Goal: Information Seeking & Learning: Check status

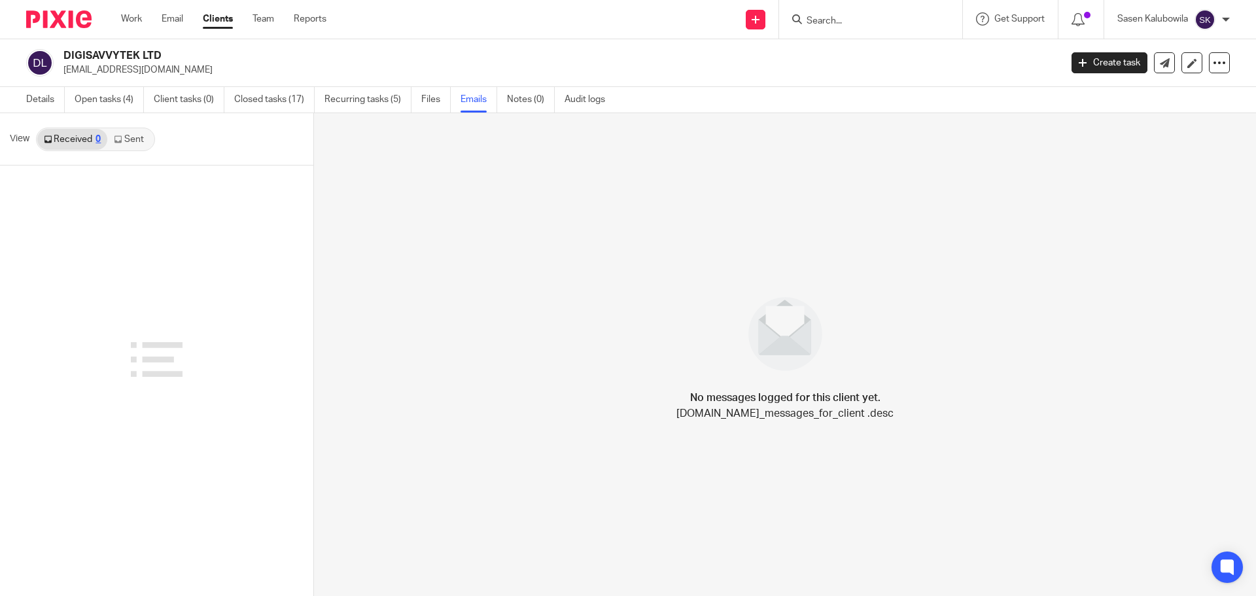
click at [869, 23] on input "Search" at bounding box center [864, 22] width 118 height 12
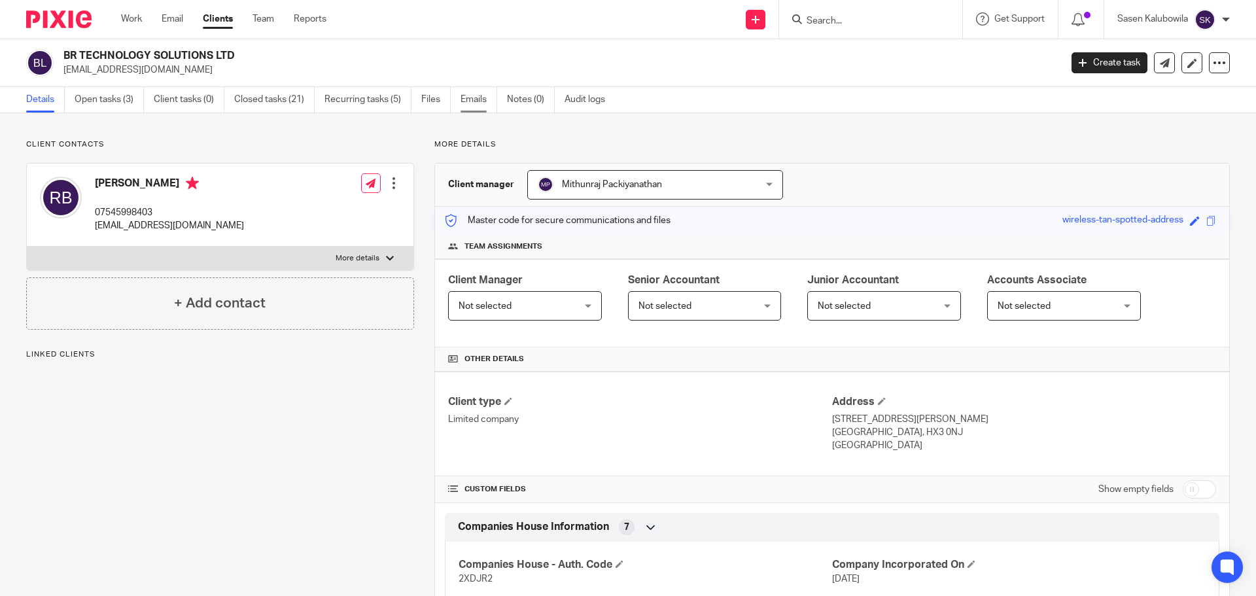
click at [465, 101] on link "Emails" at bounding box center [478, 100] width 37 height 26
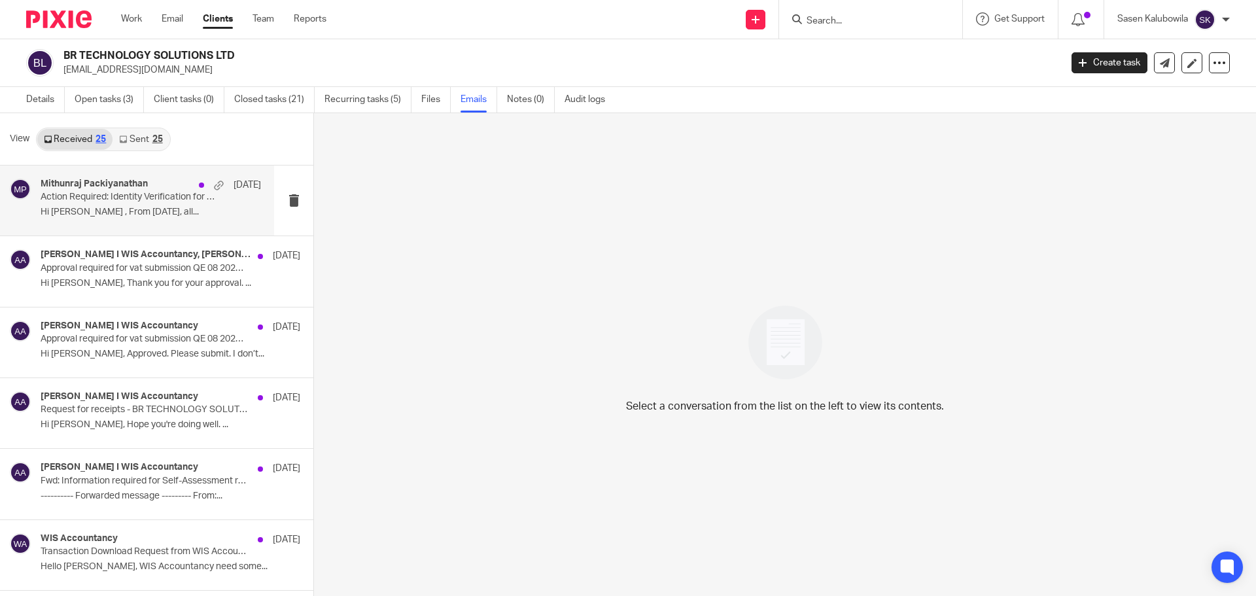
click at [101, 211] on p "Hi Ramkumar , From 18th November 2025, all..." at bounding box center [151, 212] width 220 height 11
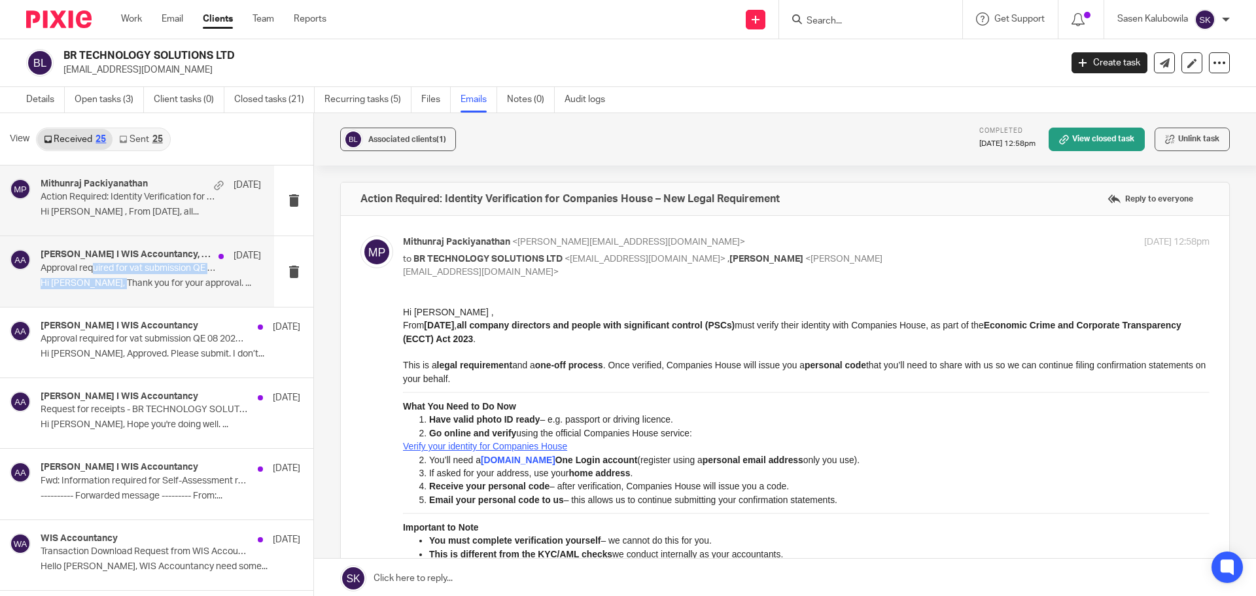
click at [93, 275] on div "Akeel Mohammed I WIS Accountancy, Ramkumar Balasubramanian 7 Oct Approval requi…" at bounding box center [151, 271] width 220 height 44
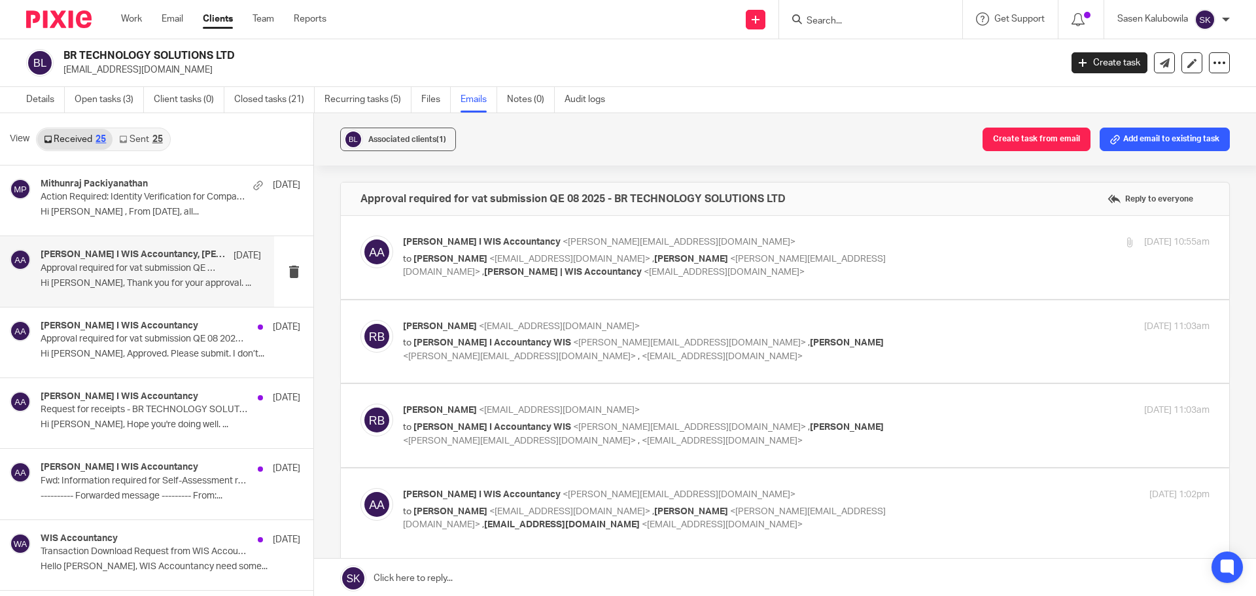
click at [116, 281] on p "Hi Ram, Thank you for your approval. ..." at bounding box center [151, 283] width 220 height 11
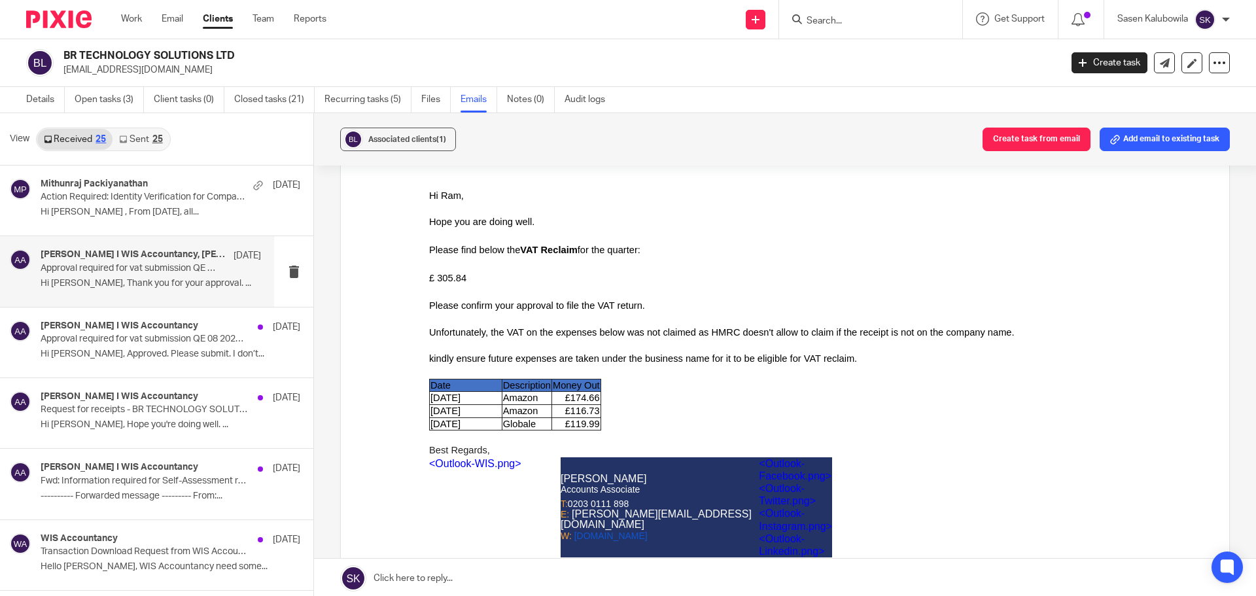
scroll to position [785, 0]
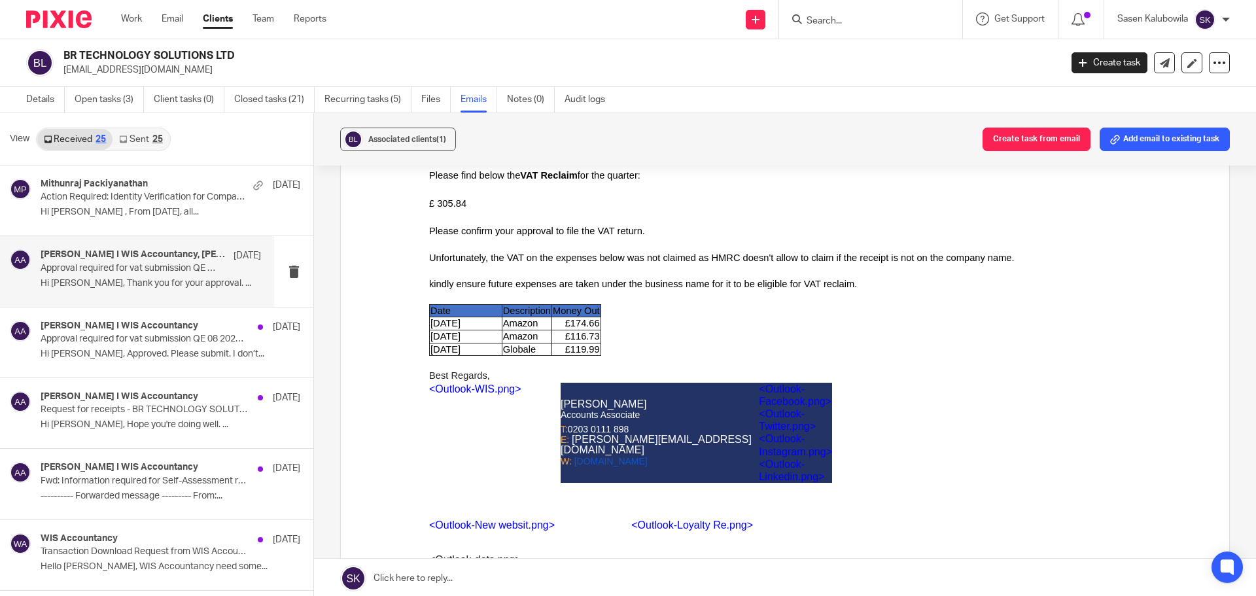
click at [814, 22] on input "Search" at bounding box center [864, 22] width 118 height 12
paste input "CBM SOFTWARE SOLUTIONS LTD"
type input "CBM SOFTWARE SOLUTIONS LTD"
click at [839, 45] on link at bounding box center [913, 56] width 221 height 30
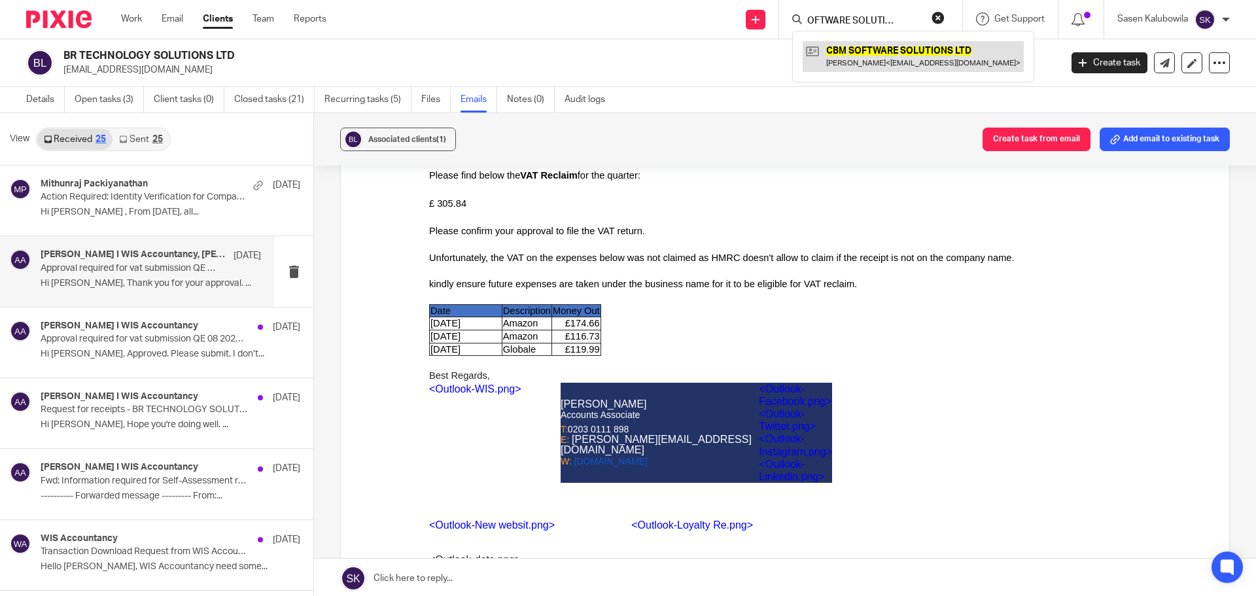
scroll to position [0, 0]
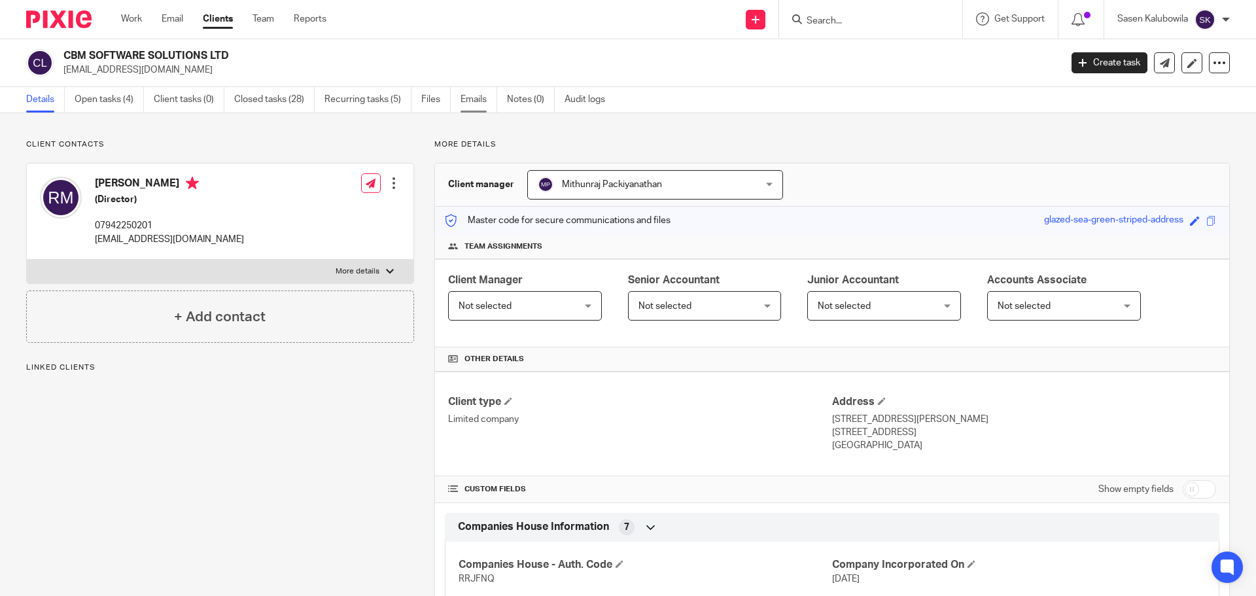
click at [470, 99] on link "Emails" at bounding box center [478, 100] width 37 height 26
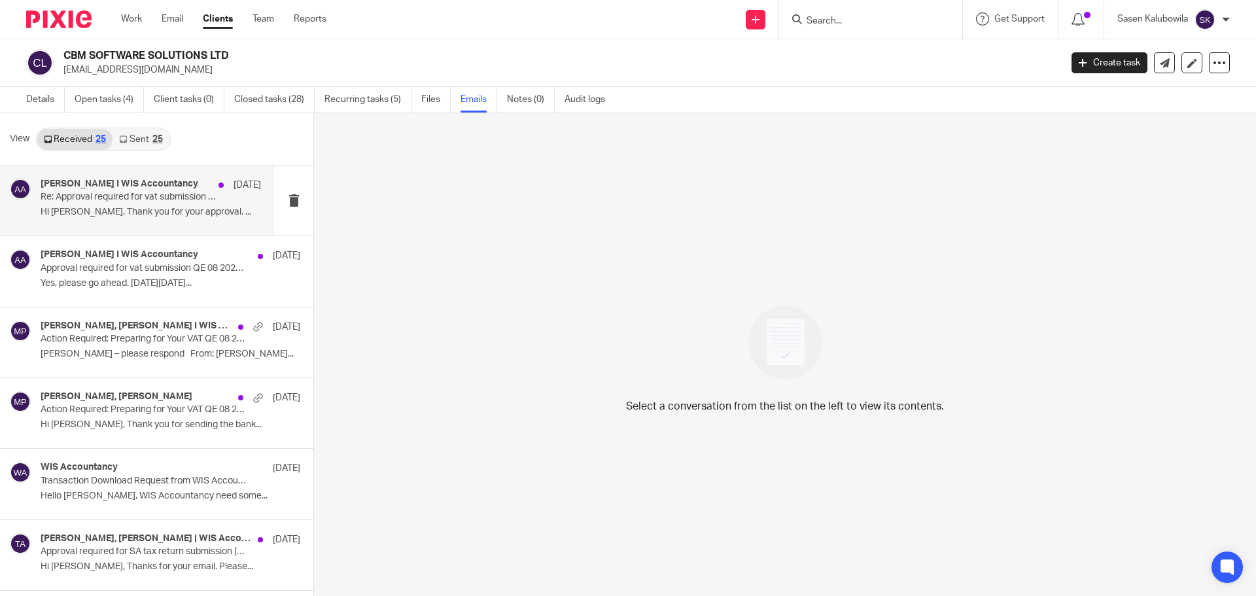
click at [138, 211] on p "Hi [PERSON_NAME], Thank you for your approval. ..." at bounding box center [151, 212] width 220 height 11
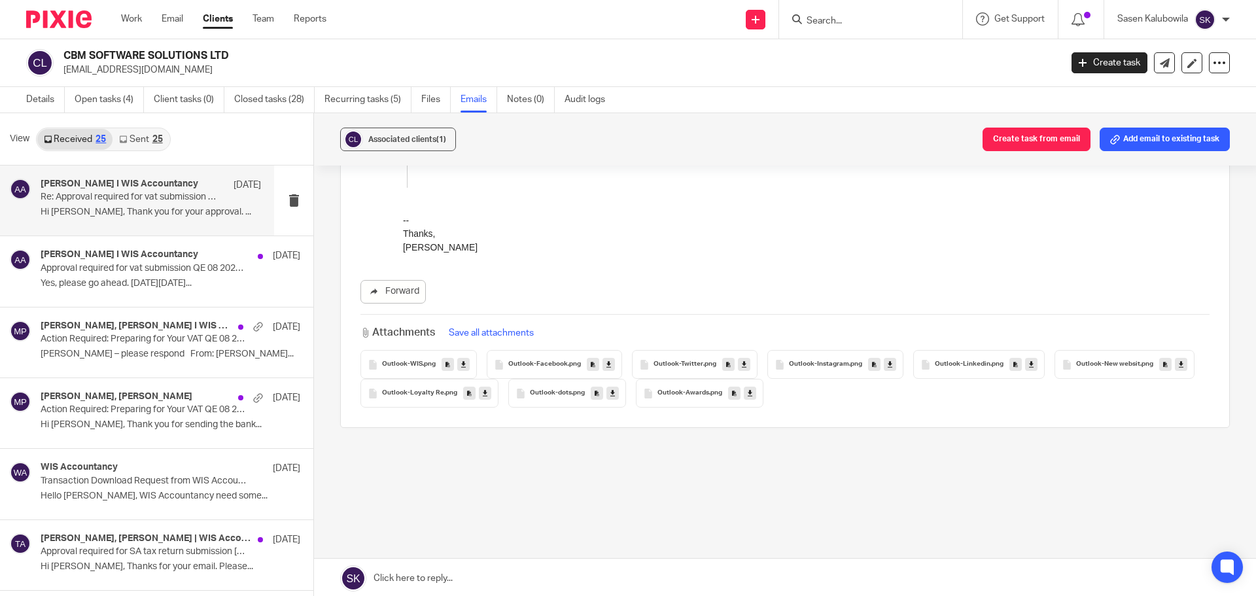
click at [146, 139] on link "Sent 25" at bounding box center [141, 139] width 56 height 21
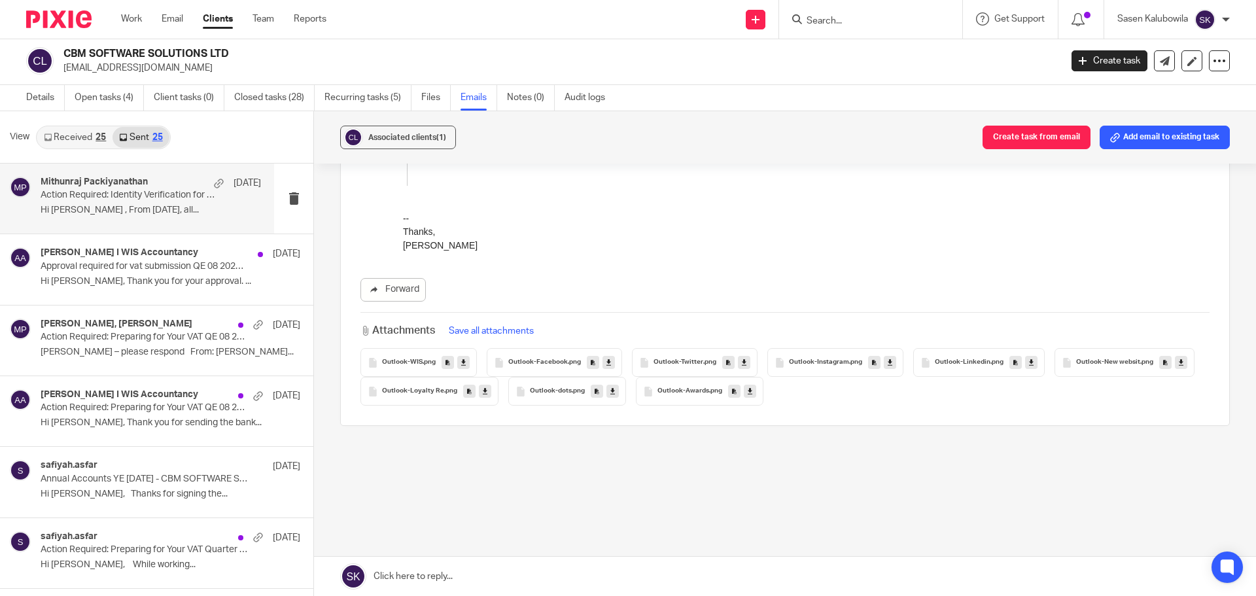
click at [179, 200] on p "Action Required: Identity Verification for Companies House – New Legal Requirem…" at bounding box center [129, 195] width 177 height 11
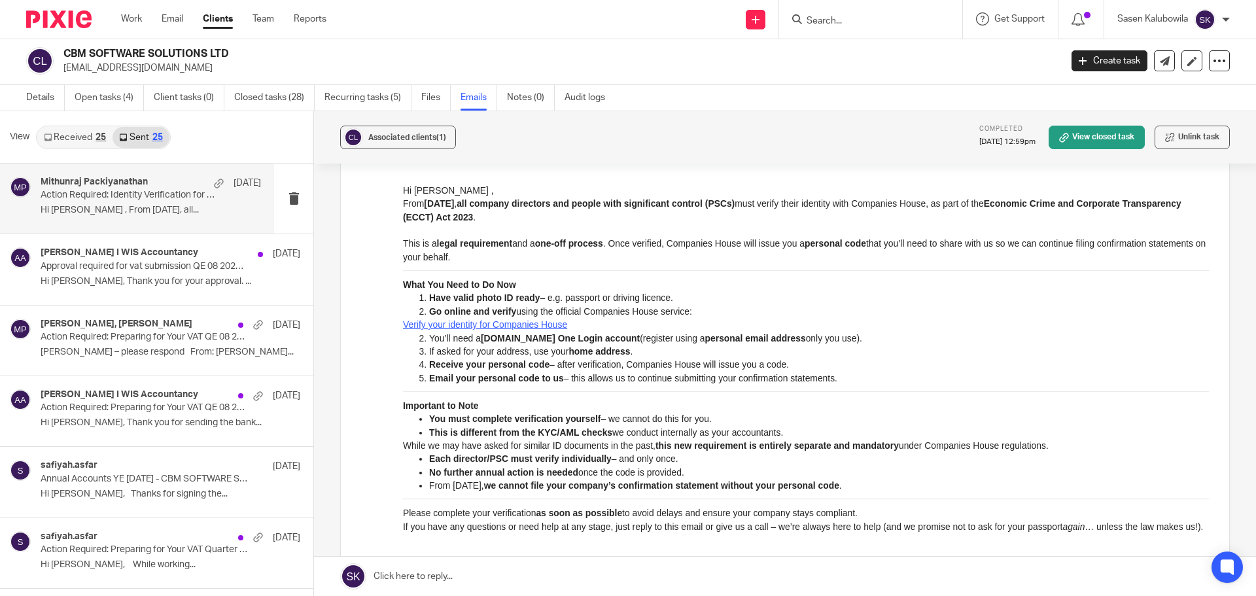
scroll to position [0, 0]
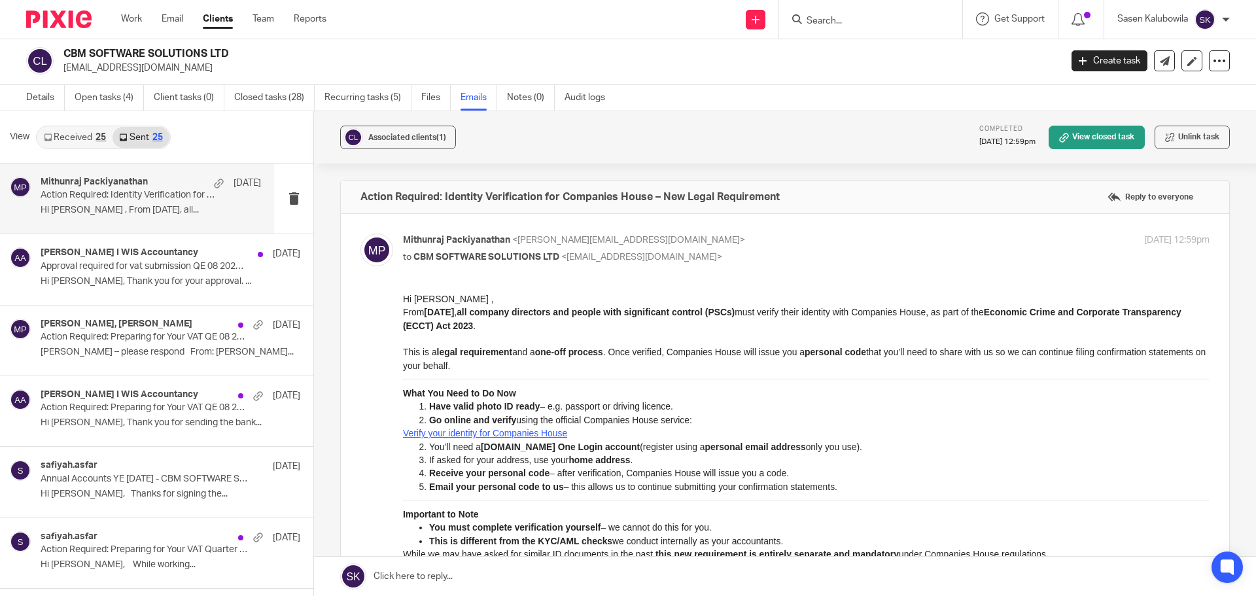
click at [84, 140] on link "Received 25" at bounding box center [74, 137] width 75 height 21
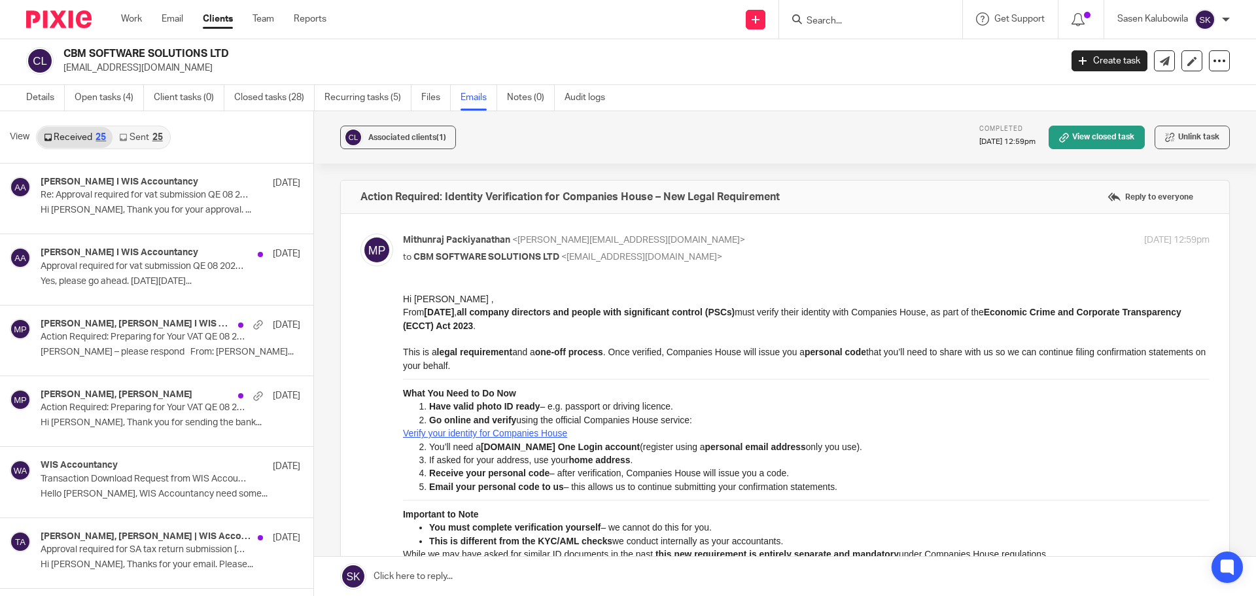
click at [829, 20] on input "Search" at bounding box center [864, 22] width 118 height 12
paste input "CEDAR GRACE LIMITED"
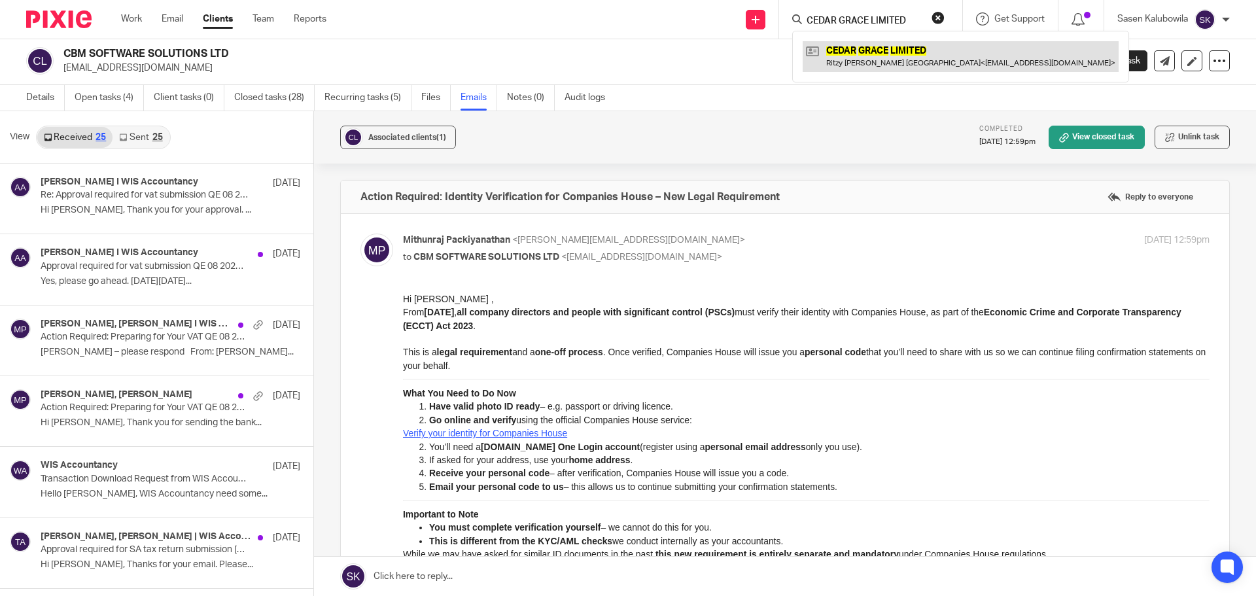
type input "CEDAR GRACE LIMITED"
click at [858, 55] on link at bounding box center [961, 56] width 316 height 30
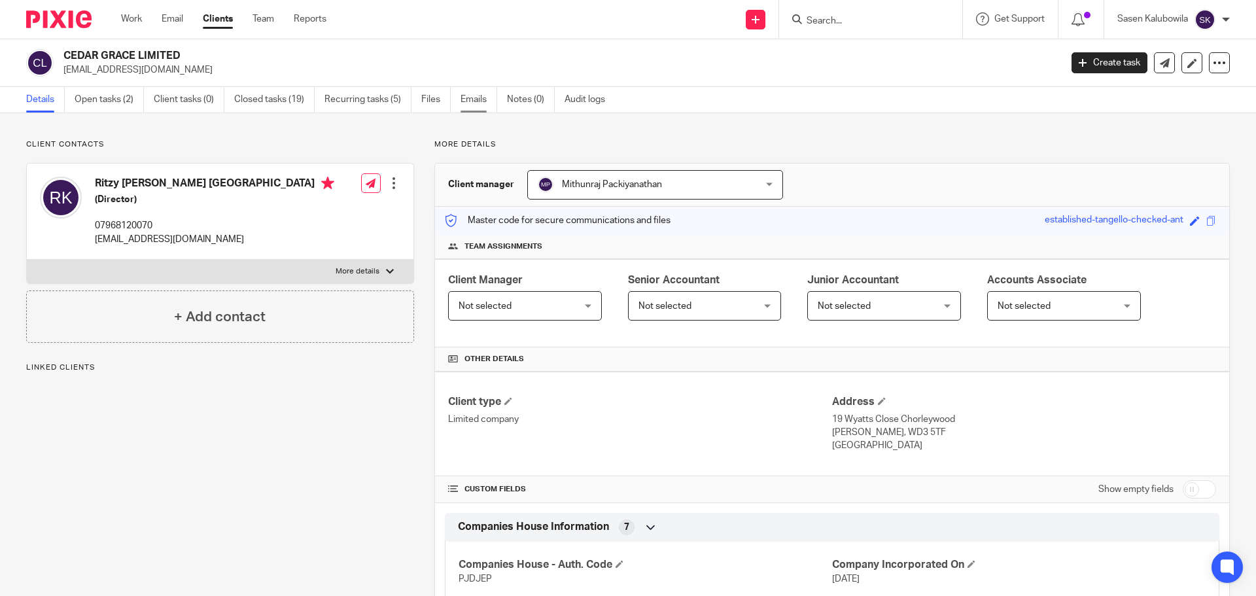
click at [475, 97] on link "Emails" at bounding box center [478, 100] width 37 height 26
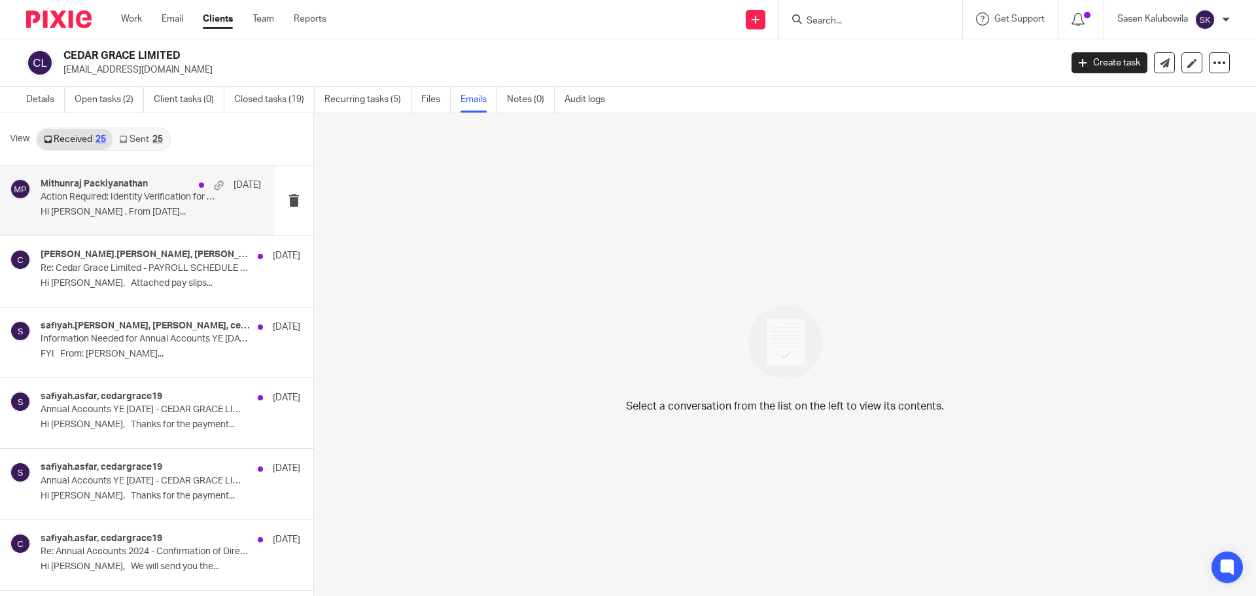
click at [126, 180] on h4 "Mithunraj Packiyanathan" at bounding box center [94, 184] width 107 height 11
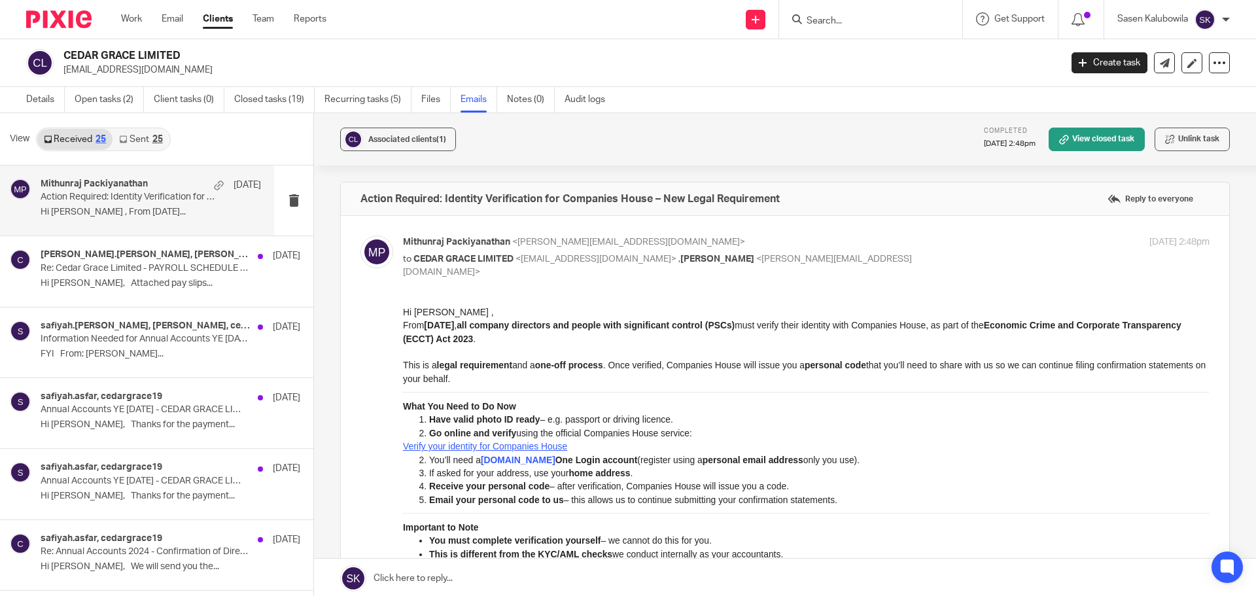
click at [134, 137] on link "Sent 25" at bounding box center [141, 139] width 56 height 21
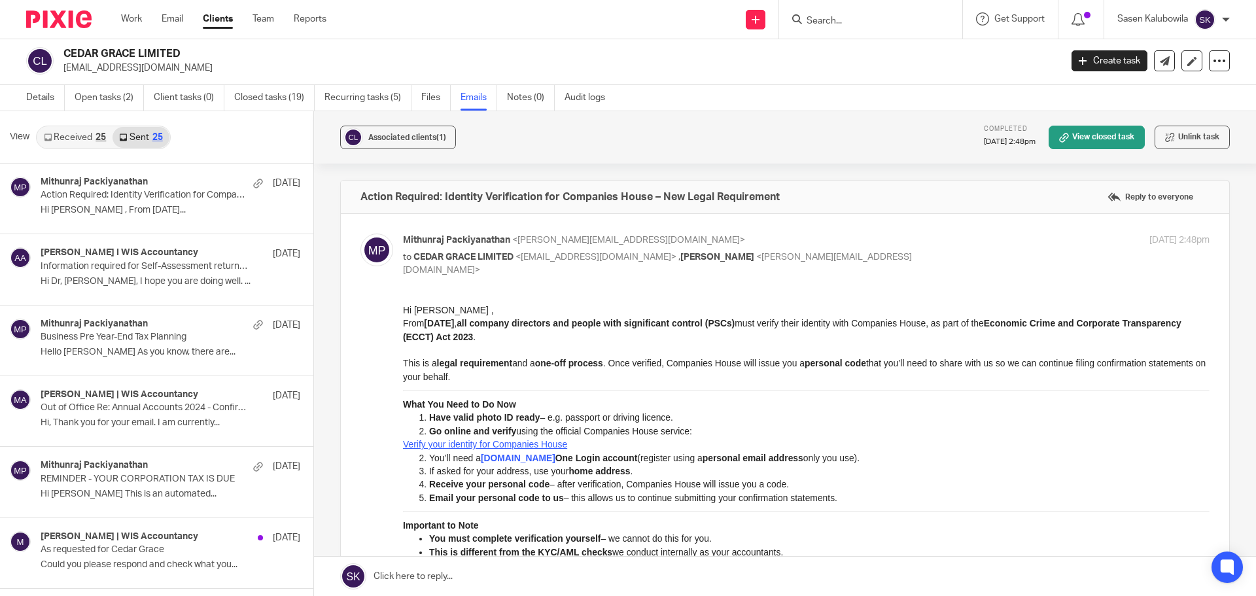
click at [84, 137] on link "Received 25" at bounding box center [74, 137] width 75 height 21
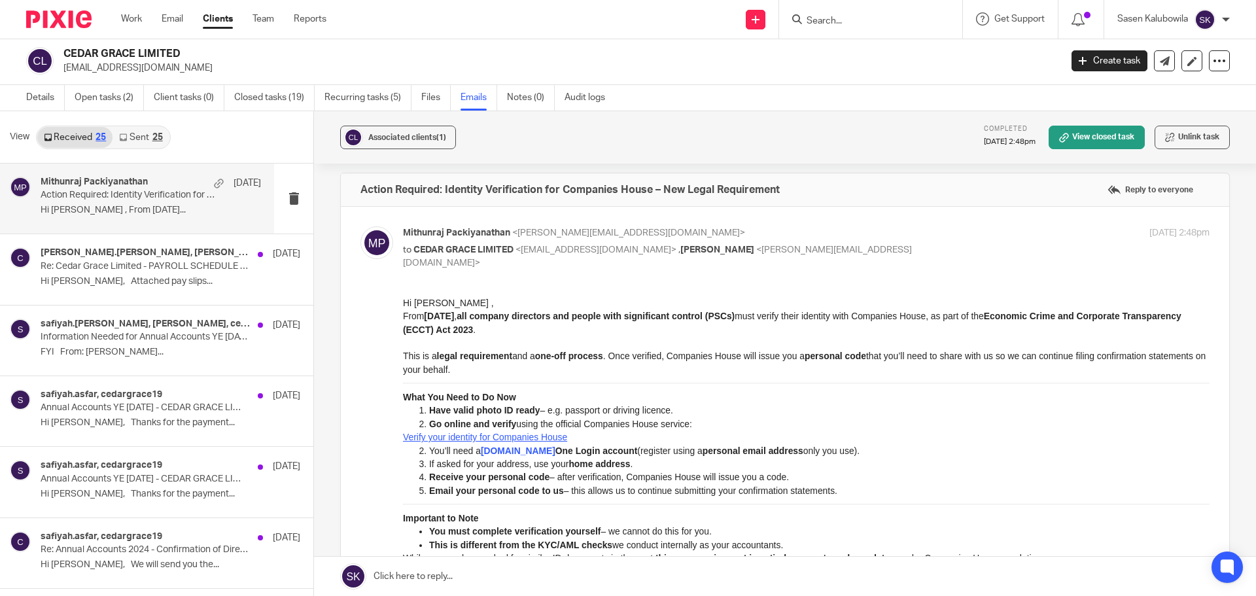
scroll to position [0, 0]
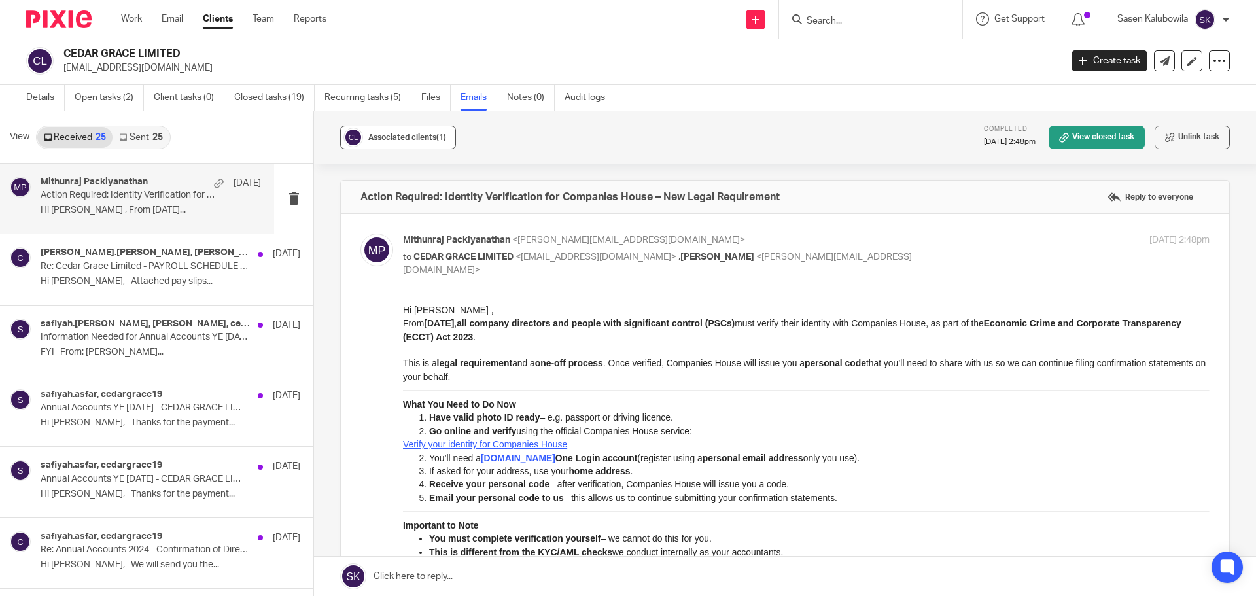
click at [409, 139] on span "Associated clients (1)" at bounding box center [407, 137] width 78 height 8
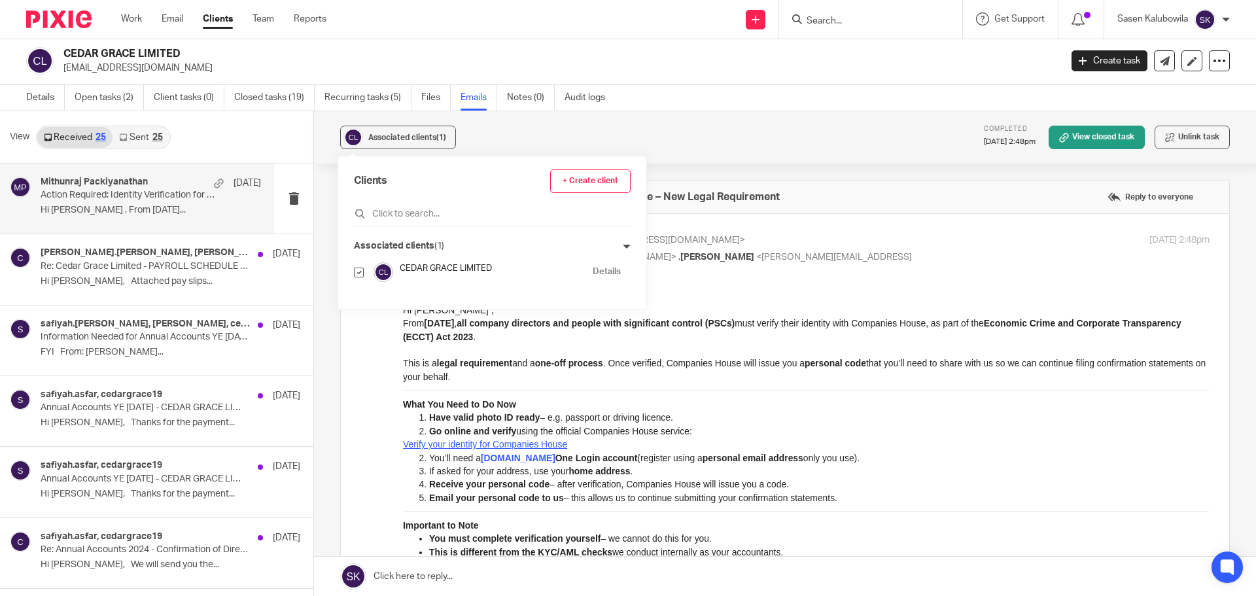
click at [657, 134] on div "Associated clients (1) Completed 8 Oct 2025 2:48pm View closed task Unlink task" at bounding box center [785, 137] width 942 height 52
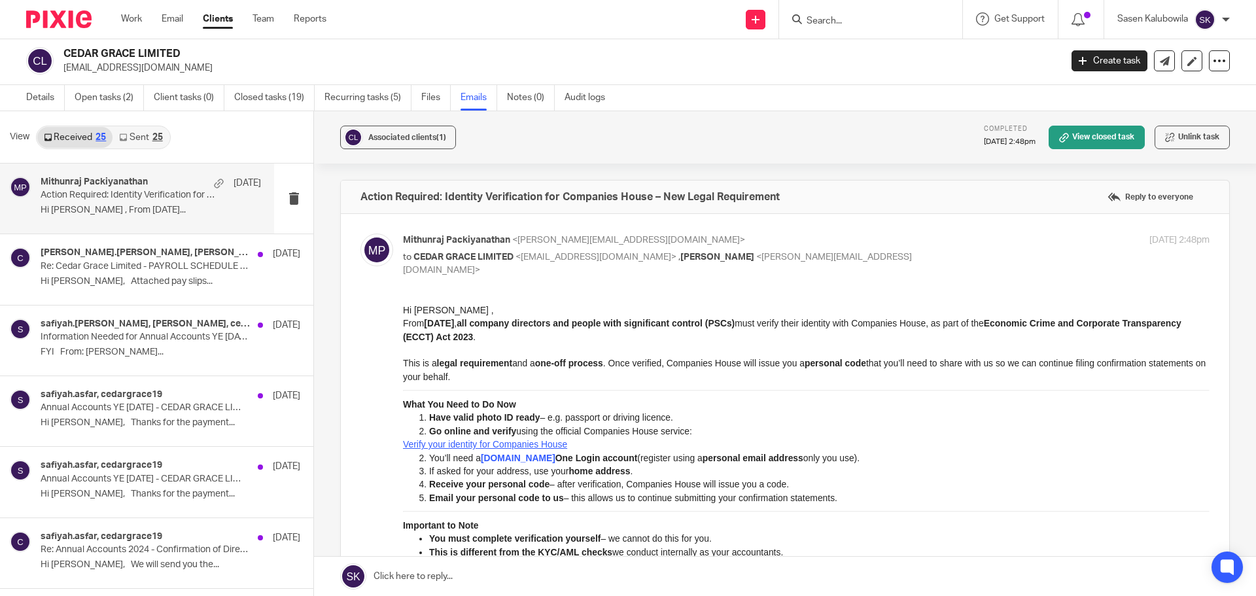
click at [811, 18] on input "Search" at bounding box center [864, 22] width 118 height 12
paste input "BINARY BALKARA LIMITED"
type input "BINARY BALKARA LIMITED"
click at [839, 46] on link at bounding box center [913, 56] width 221 height 30
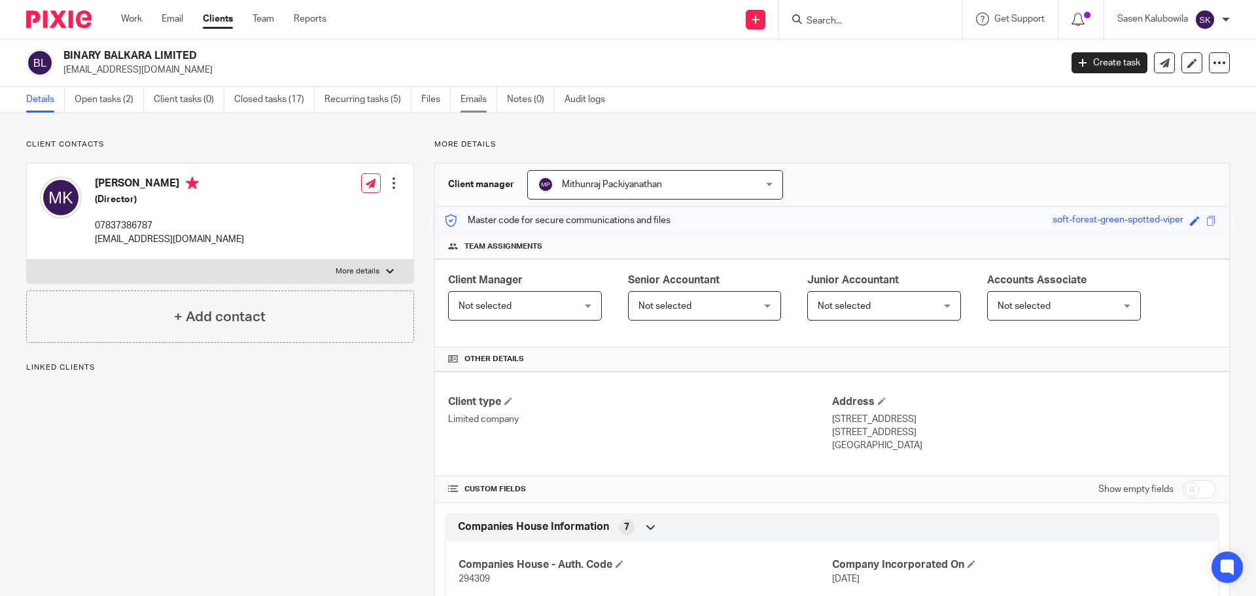
click at [465, 106] on link "Emails" at bounding box center [478, 100] width 37 height 26
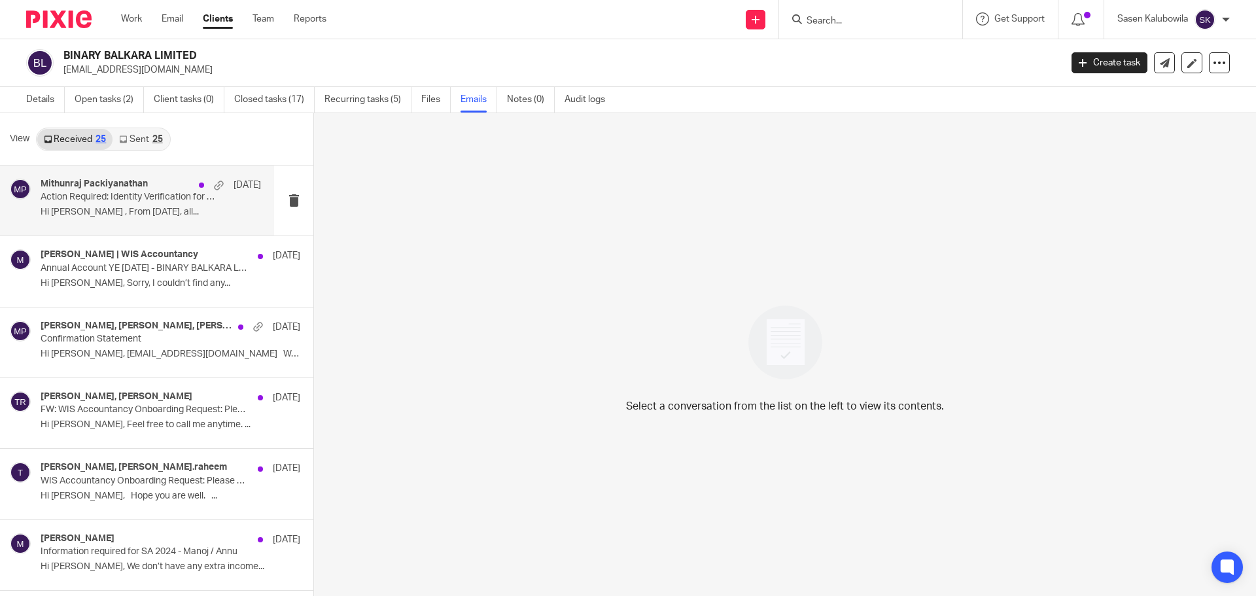
click at [76, 215] on p "Hi [PERSON_NAME] , From [DATE], all..." at bounding box center [151, 212] width 220 height 11
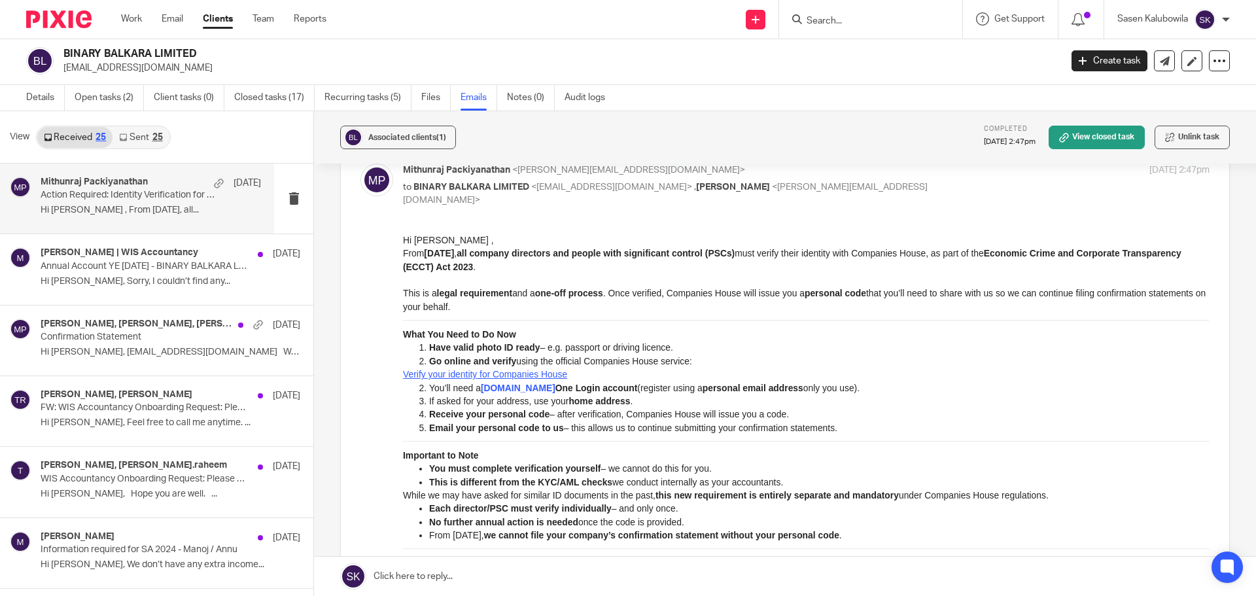
scroll to position [324, 0]
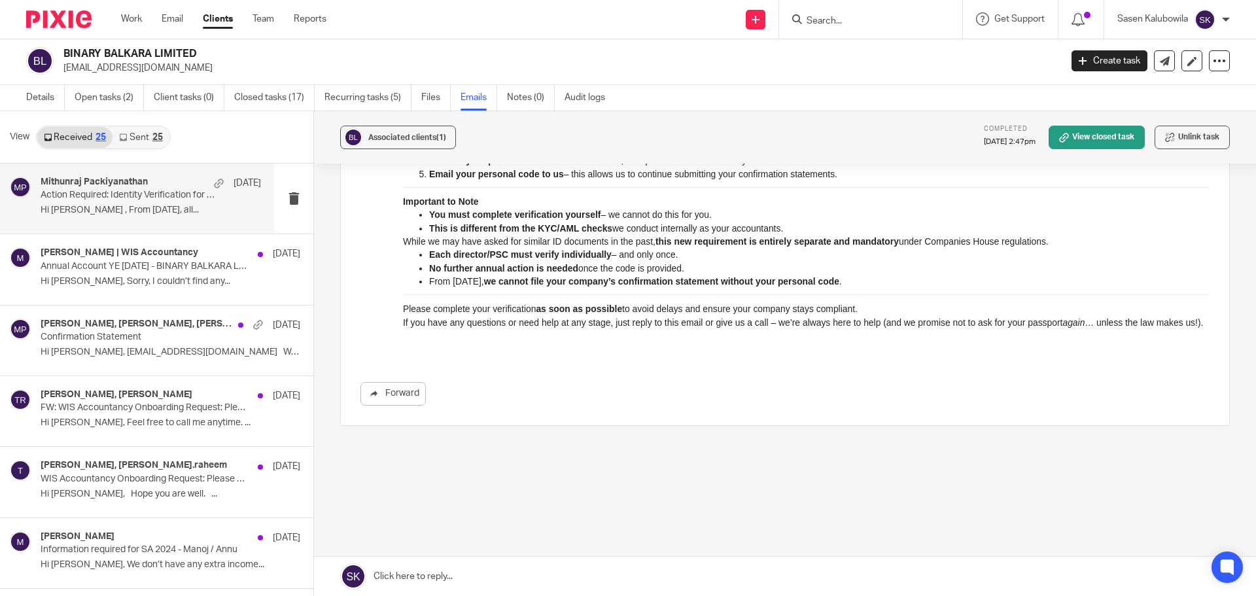
click at [835, 30] on div at bounding box center [870, 19] width 183 height 39
click at [830, 20] on input "Search" at bounding box center [864, 22] width 118 height 12
paste input "CITRINE LEGAL LIMITED"
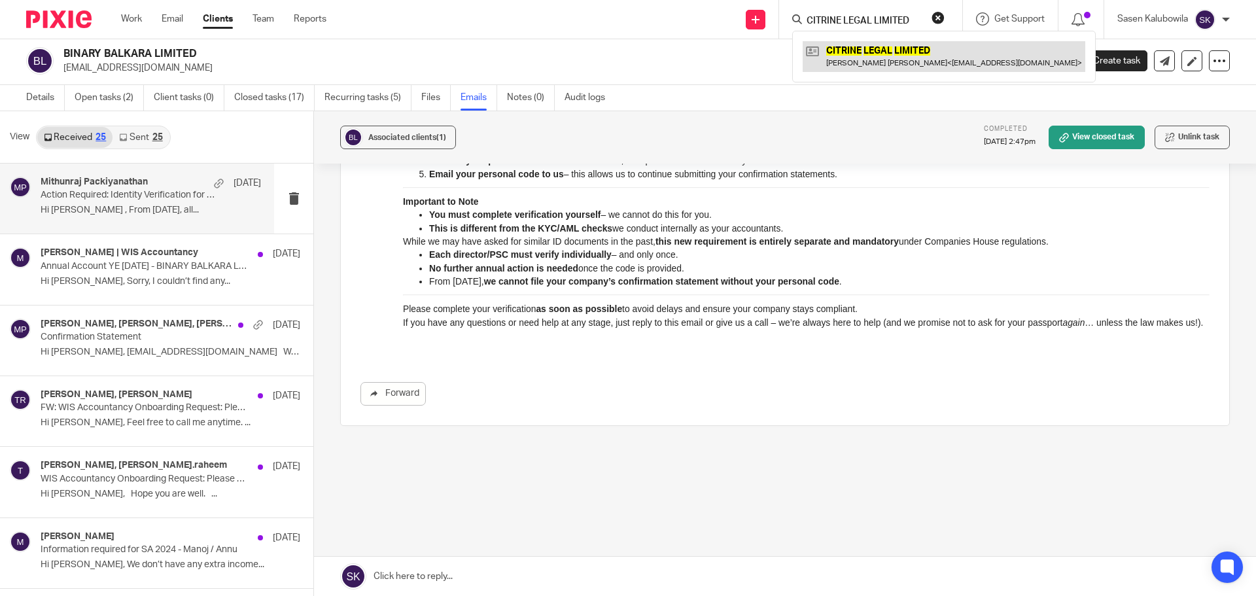
type input "CITRINE LEGAL LIMITED"
click at [910, 52] on link at bounding box center [944, 56] width 283 height 30
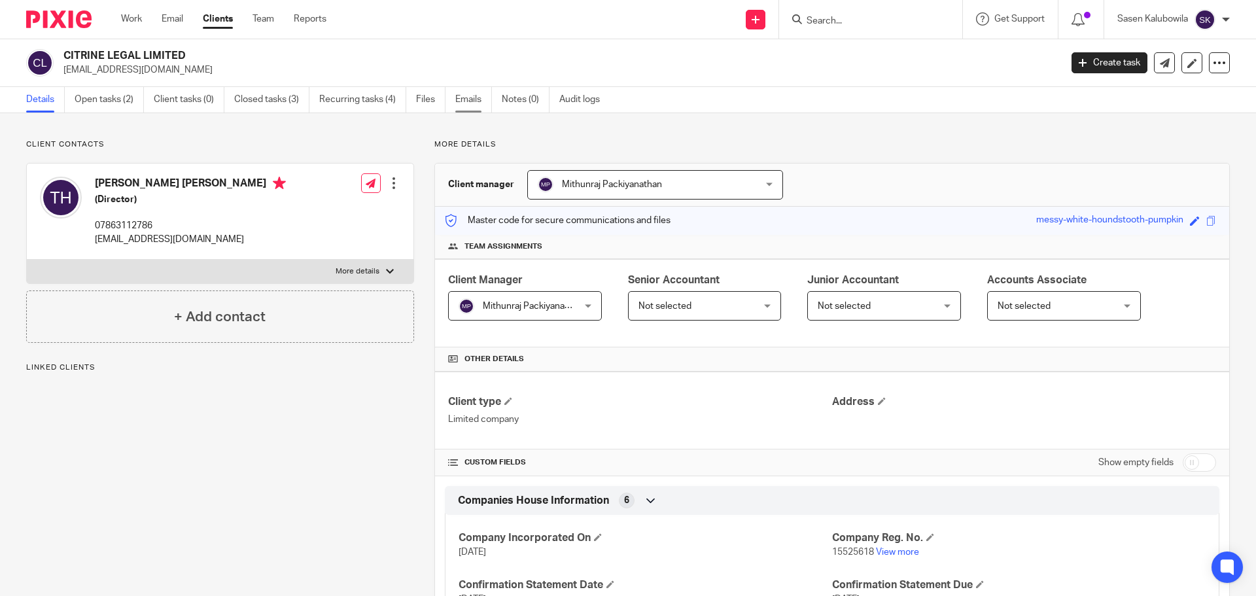
click at [470, 95] on link "Emails" at bounding box center [473, 100] width 37 height 26
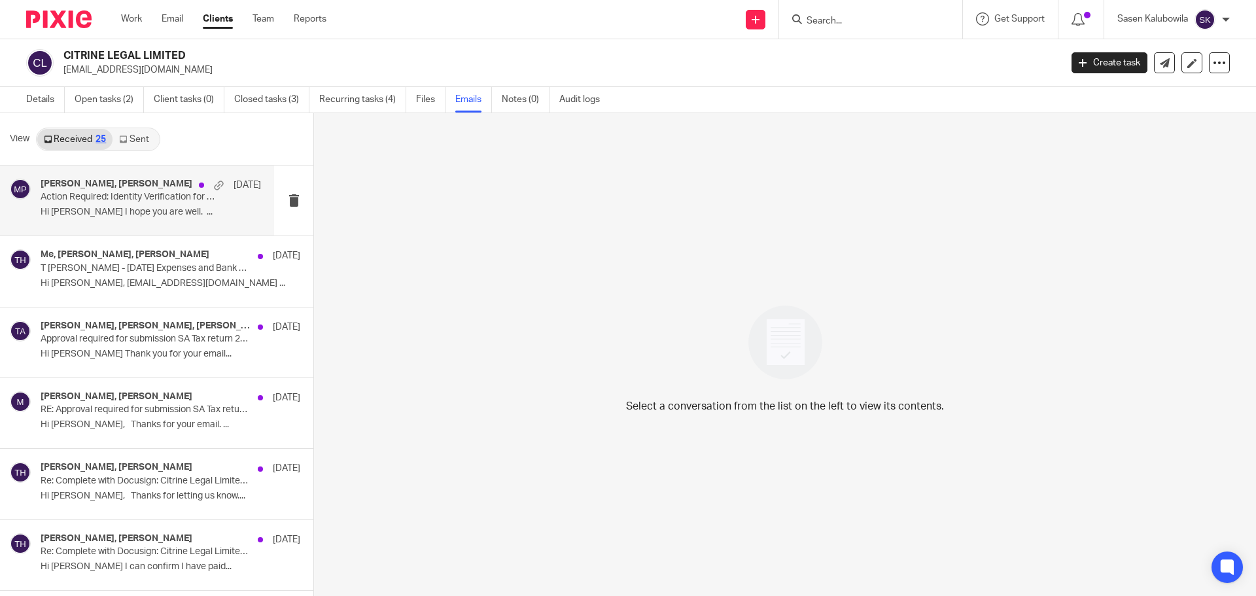
click at [63, 220] on div "trusha hirani, Mithunraj Packiyanathan 9 Oct Action Required: Identity Verifica…" at bounding box center [151, 201] width 220 height 44
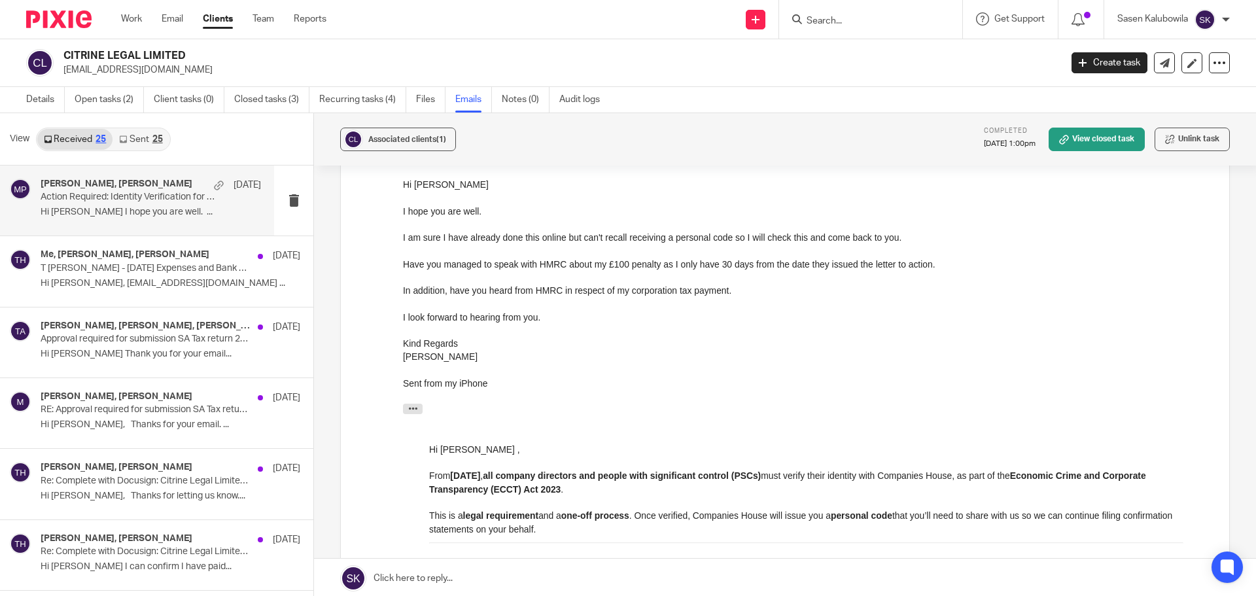
scroll to position [196, 0]
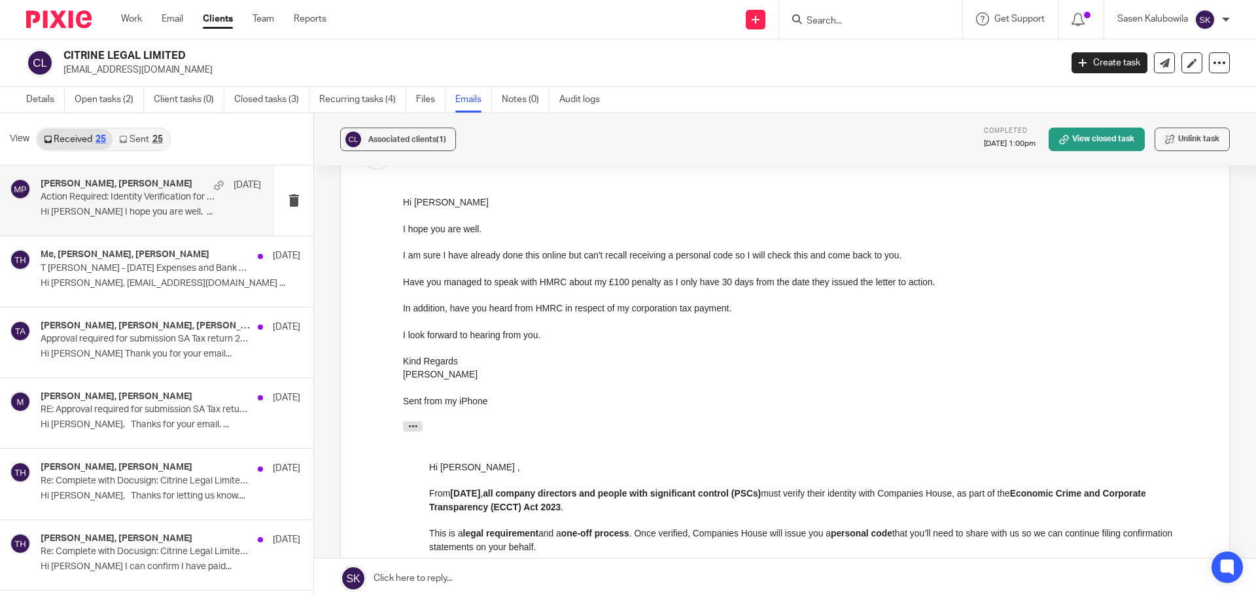
click at [850, 22] on input "Search" at bounding box center [864, 22] width 118 height 12
paste input "CLOUD BEYOND LTD"
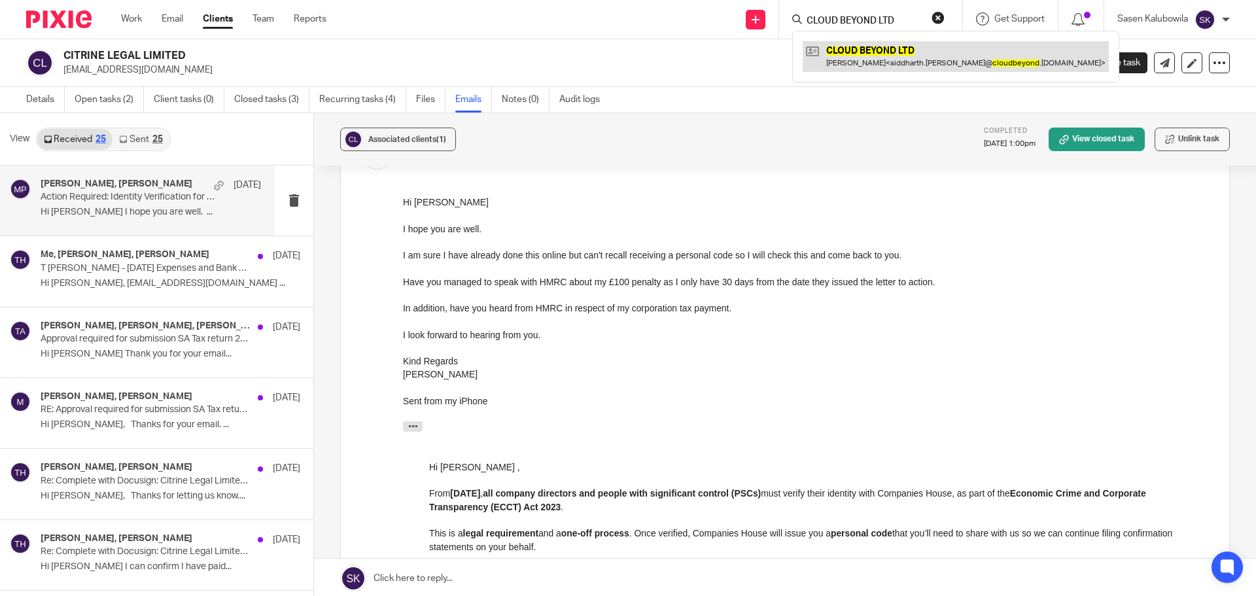
type input "CLOUD BEYOND LTD"
click at [861, 49] on link at bounding box center [956, 56] width 306 height 30
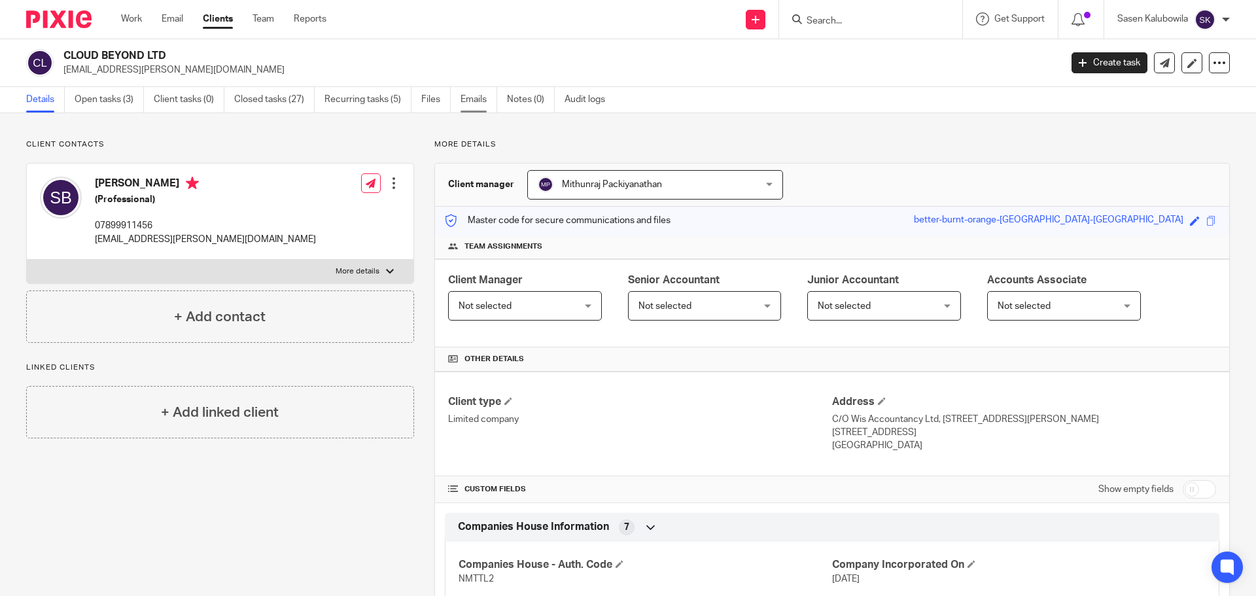
click at [489, 105] on link "Emails" at bounding box center [478, 100] width 37 height 26
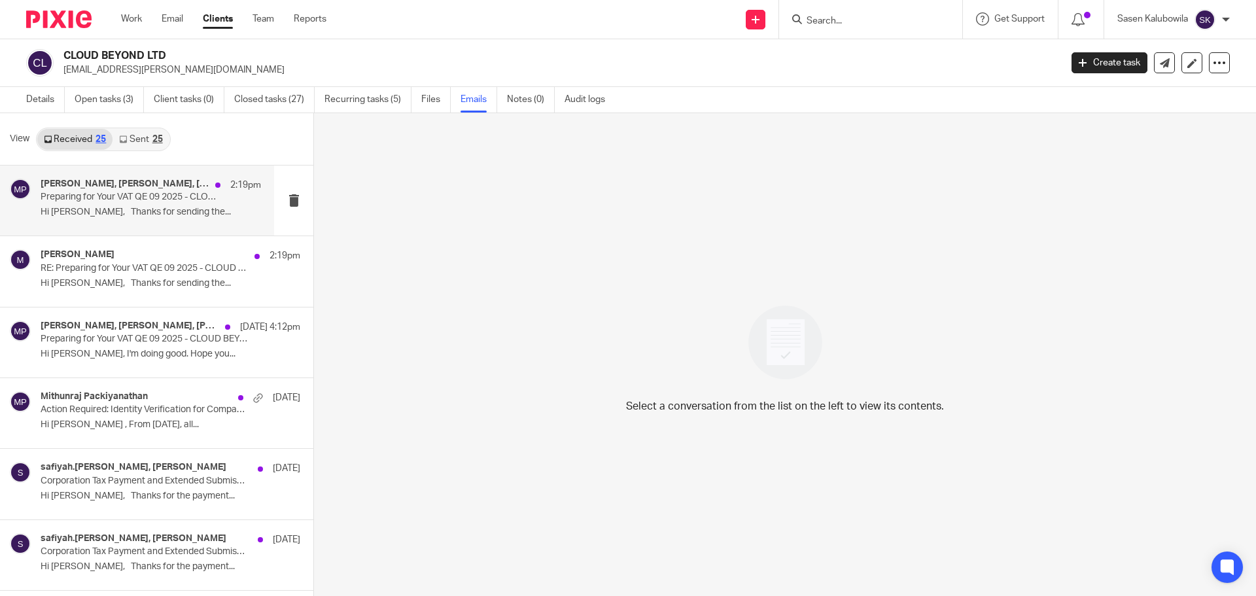
click at [169, 200] on p "Preparing for Your VAT QE 09 2025 - CLOUD BEYOND LTD" at bounding box center [129, 197] width 177 height 11
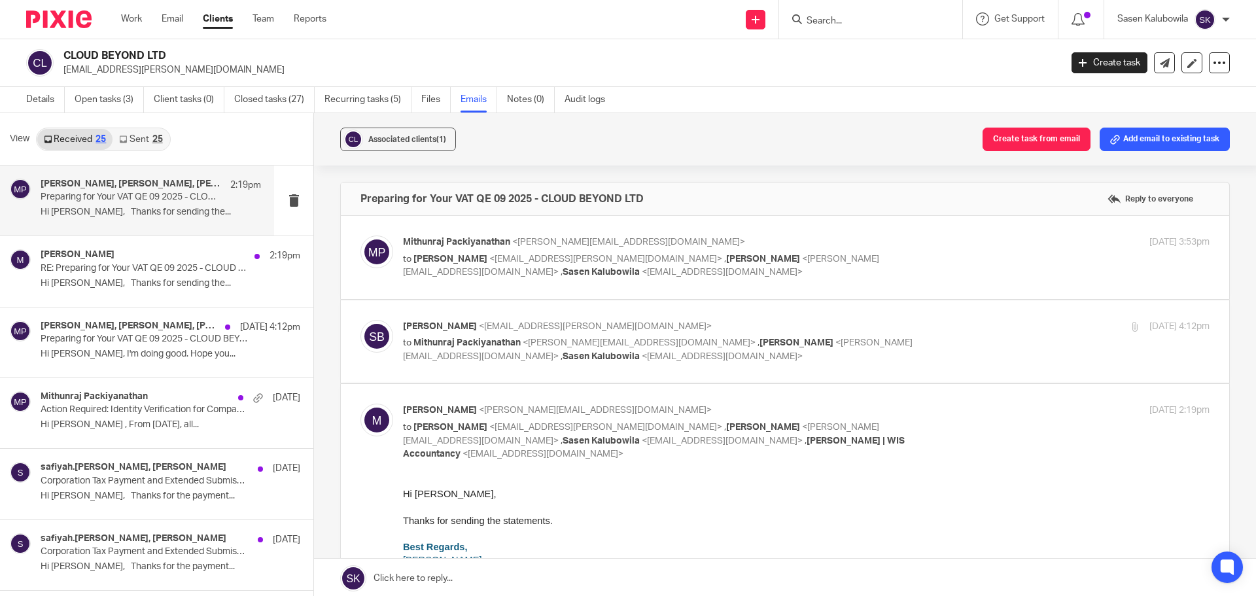
click at [610, 285] on label at bounding box center [785, 257] width 888 height 83
click at [360, 235] on input "checkbox" at bounding box center [360, 235] width 1 height 1
checkbox input "true"
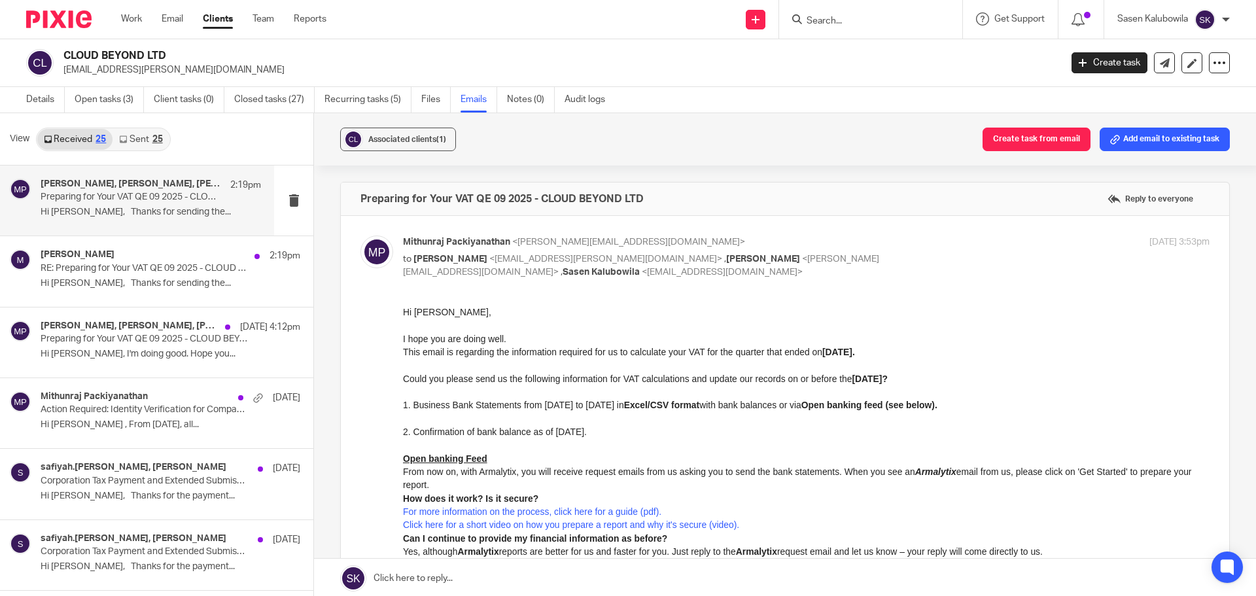
scroll to position [392, 0]
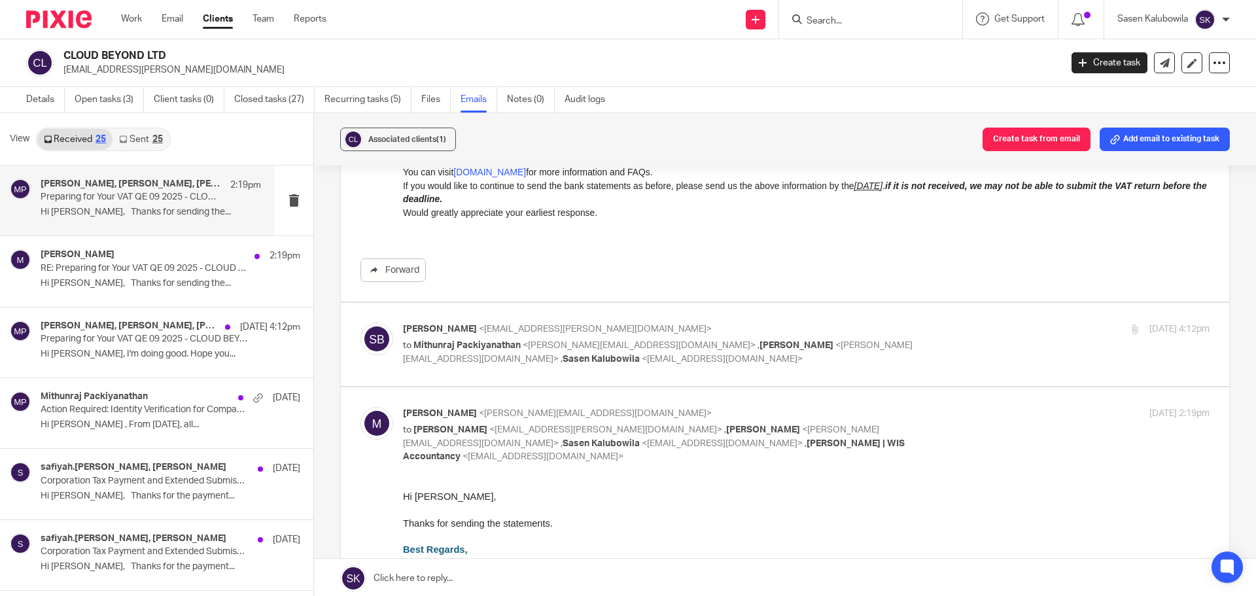
click at [642, 363] on span "<sasen@wis-accountancy.co.uk>" at bounding box center [722, 359] width 161 height 9
checkbox input "true"
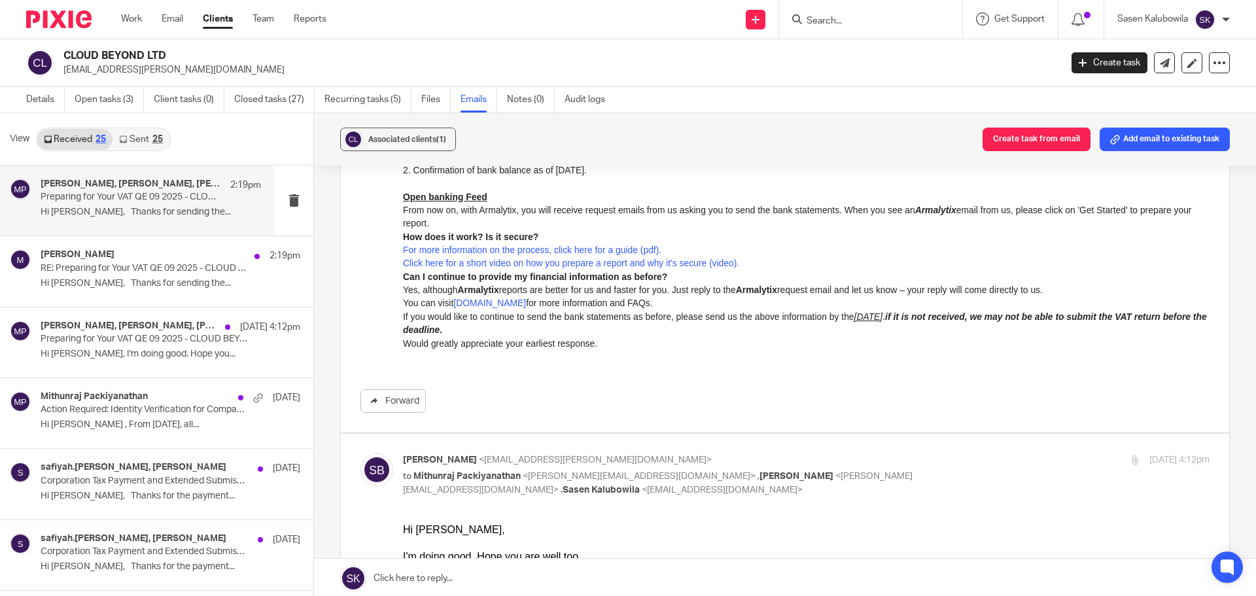
scroll to position [0, 0]
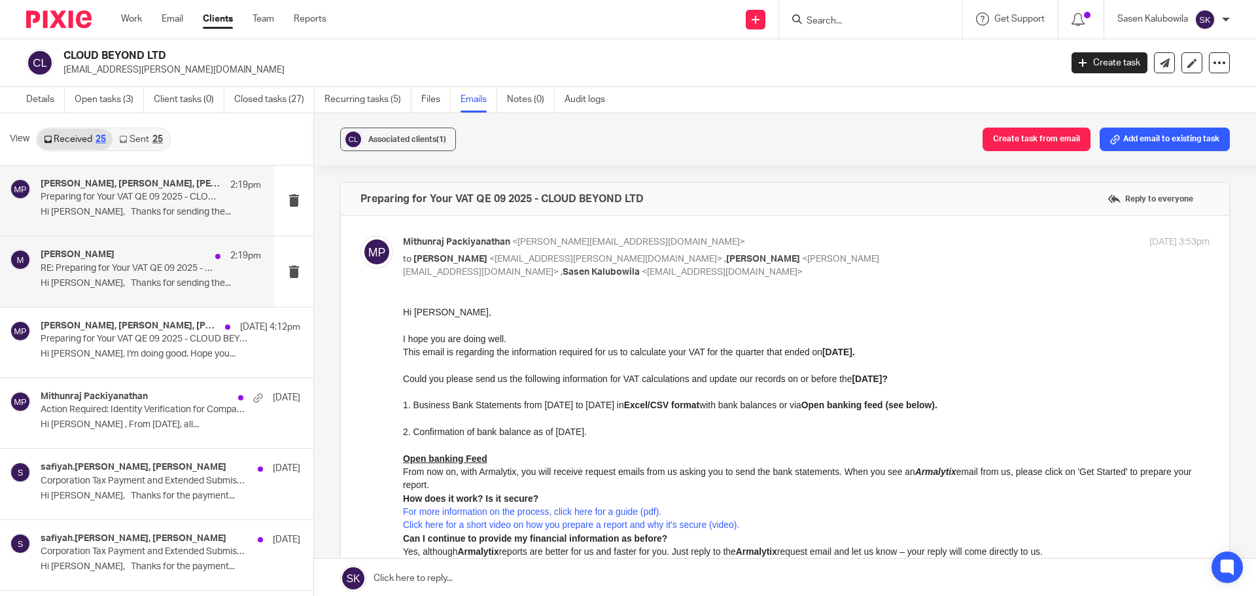
click at [92, 279] on p "Hi Siddharth, Thanks for sending the..." at bounding box center [151, 283] width 220 height 11
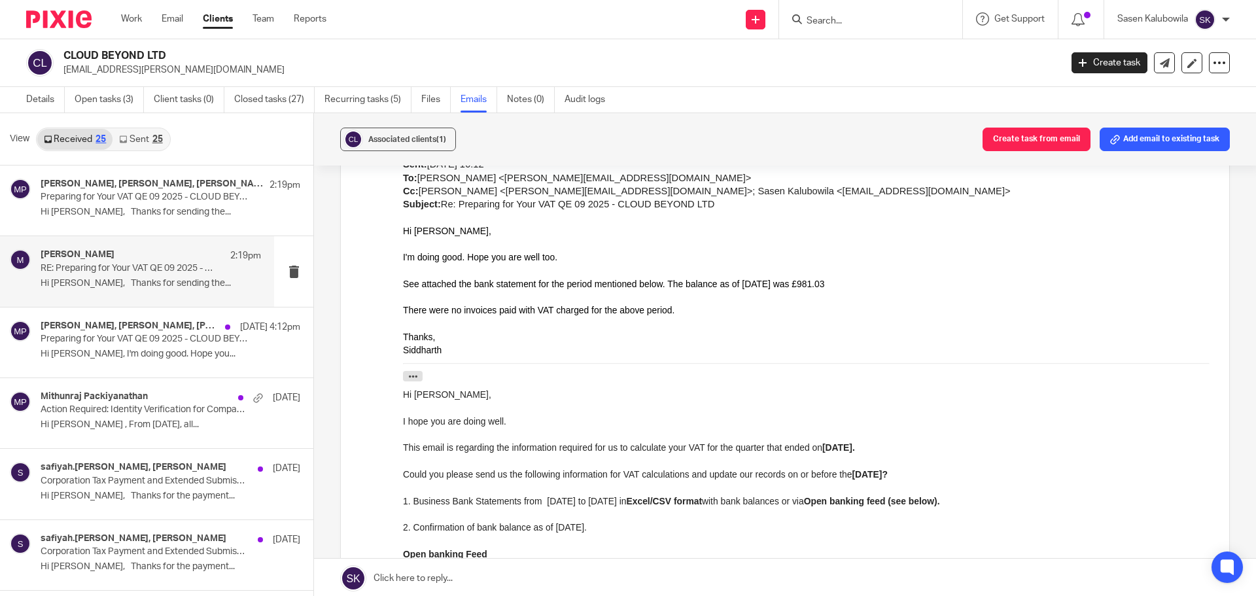
scroll to position [262, 0]
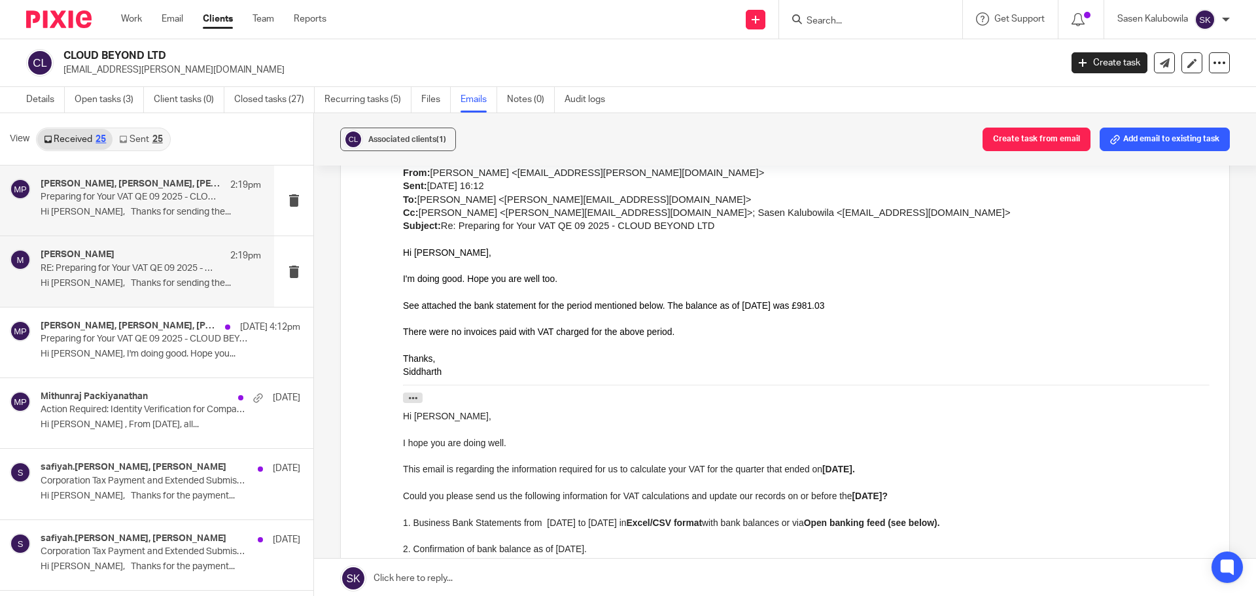
click at [165, 201] on p "Preparing for Your VAT QE 09 2025 - CLOUD BEYOND LTD" at bounding box center [129, 197] width 177 height 11
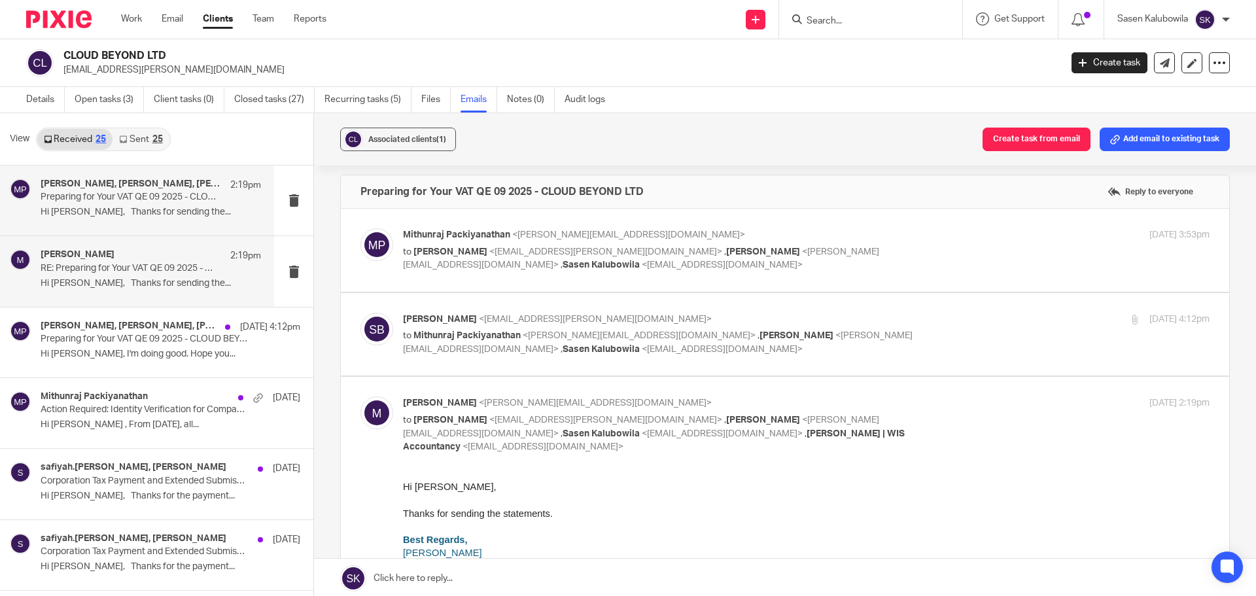
scroll to position [0, 0]
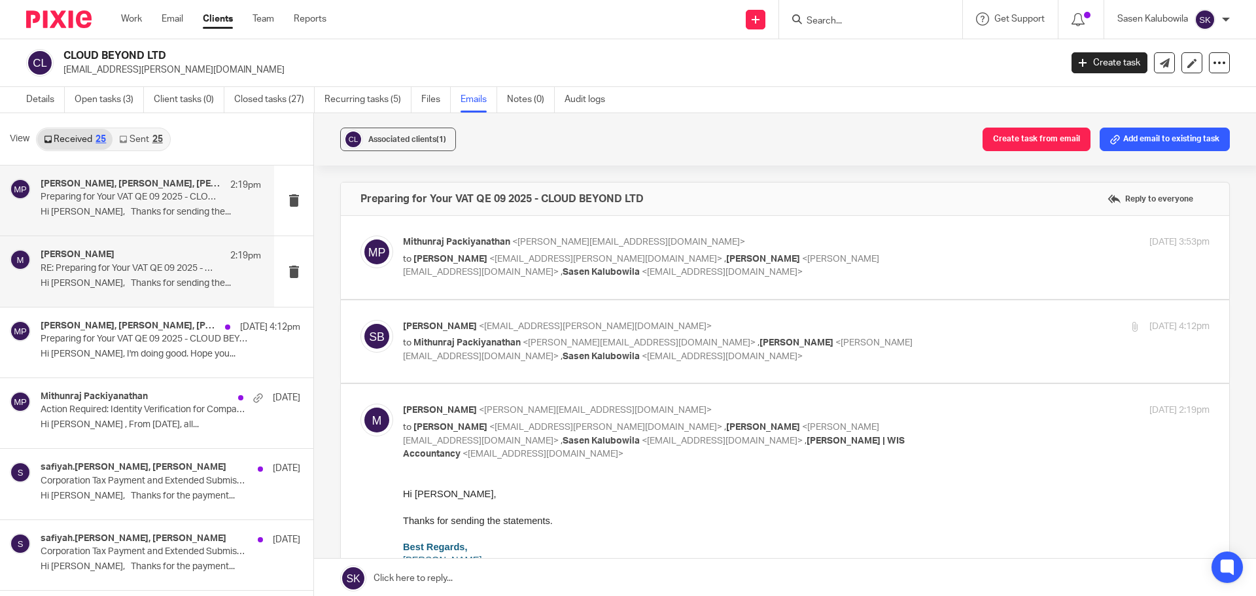
click at [122, 265] on p "RE: Preparing for Your VAT QE 09 2025 - CLOUD BEYOND LTD" at bounding box center [129, 268] width 177 height 11
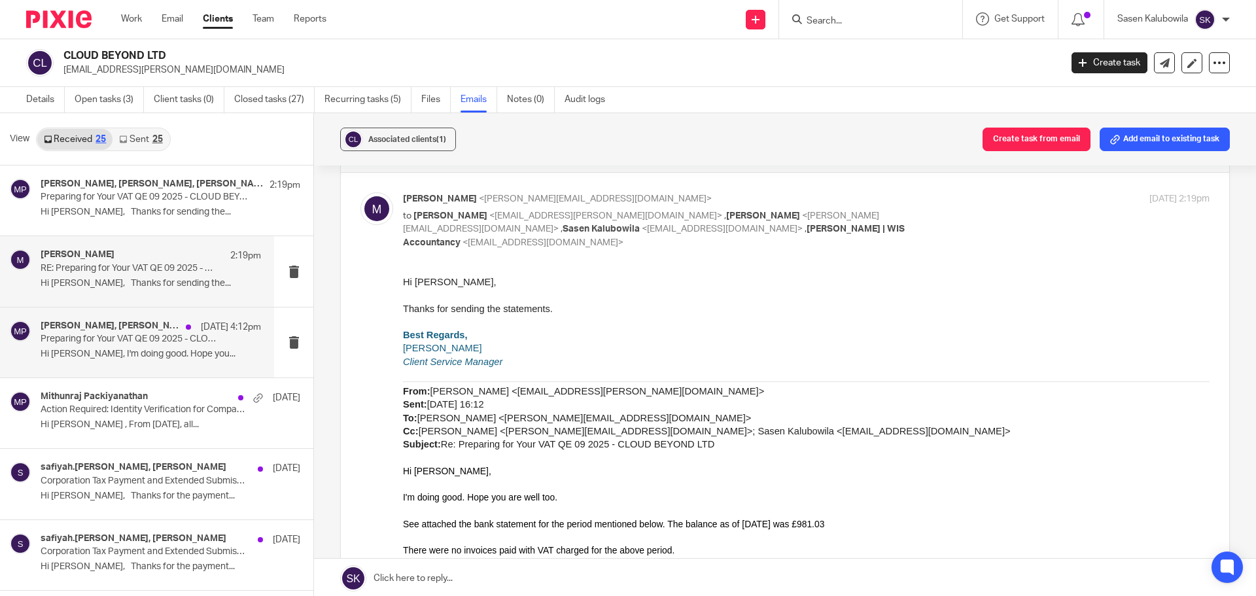
scroll to position [65, 0]
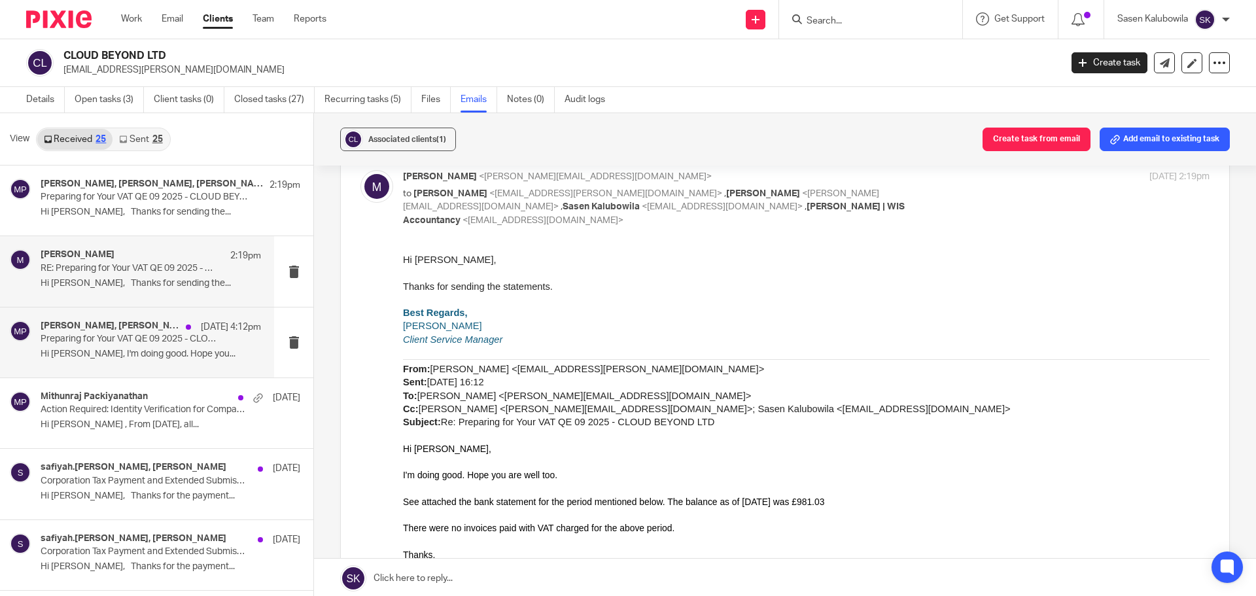
drag, startPoint x: 64, startPoint y: 334, endPoint x: 61, endPoint y: 340, distance: 6.7
click at [63, 337] on p "Preparing for Your VAT QE 09 2025 - CLOUD BEYOND LTD" at bounding box center [129, 339] width 177 height 11
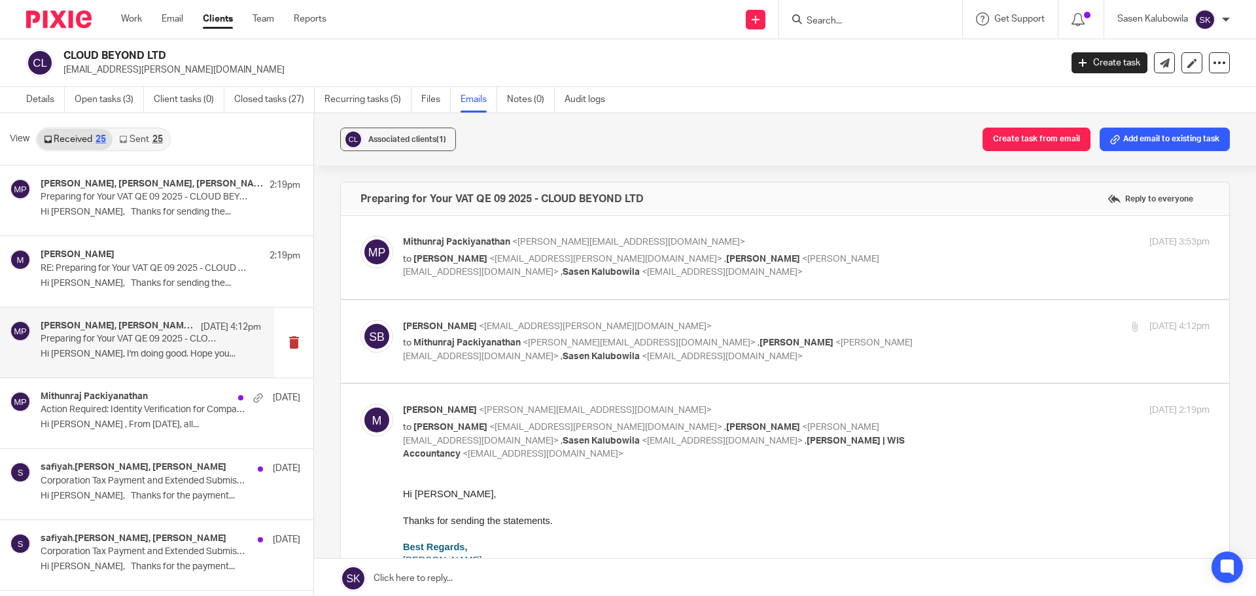
scroll to position [0, 0]
click at [86, 409] on p "Action Required: Identity Verification for Companies House – New Legal Requirem…" at bounding box center [129, 409] width 177 height 11
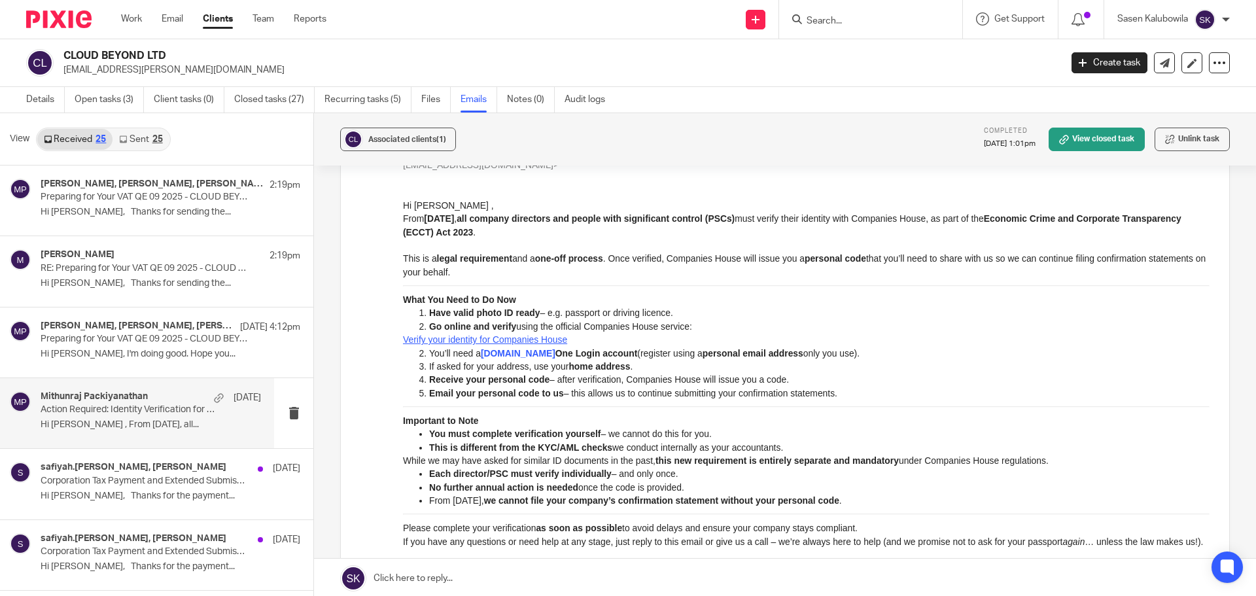
scroll to position [196, 0]
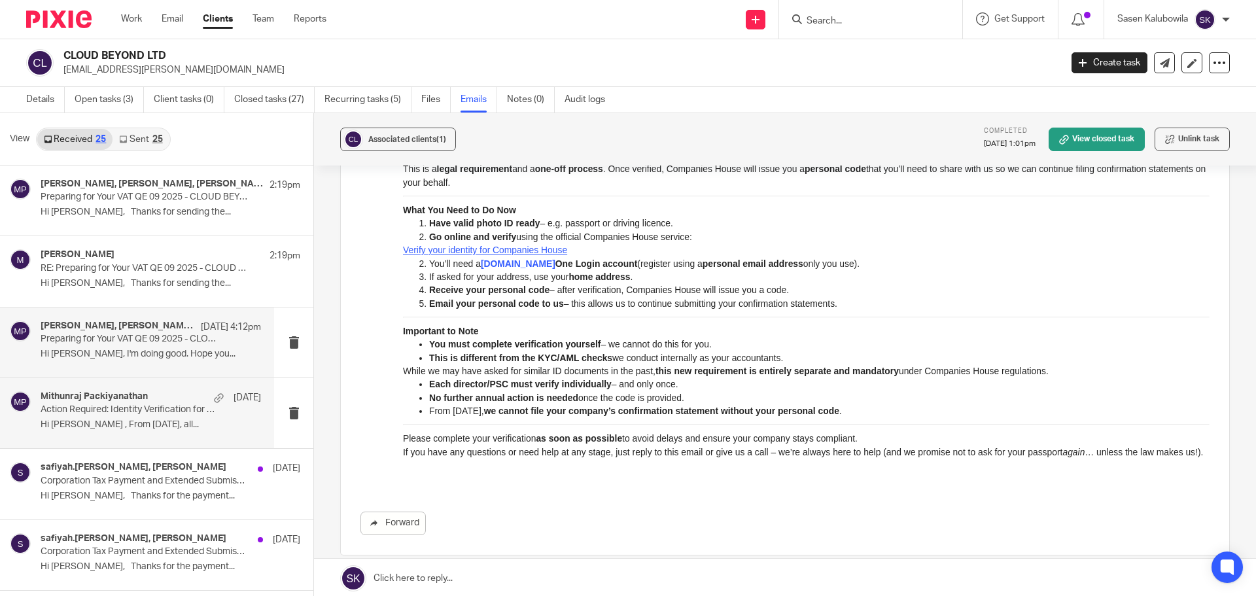
click at [71, 351] on p "Hi Mithun, I'm doing good. Hope you..." at bounding box center [151, 354] width 220 height 11
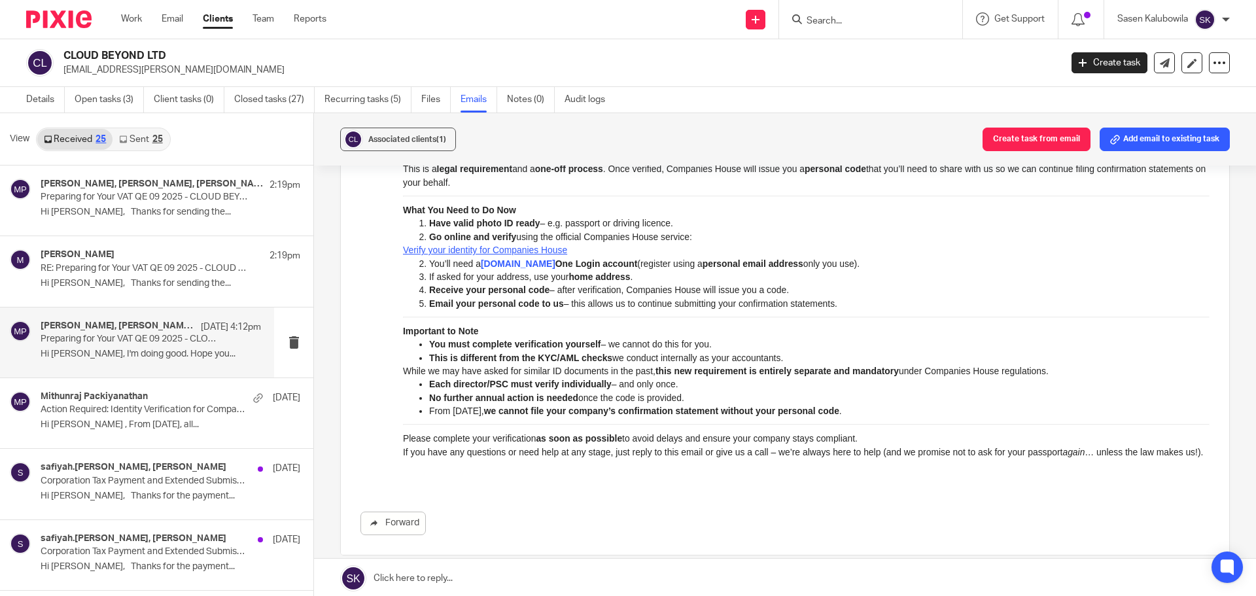
scroll to position [0, 0]
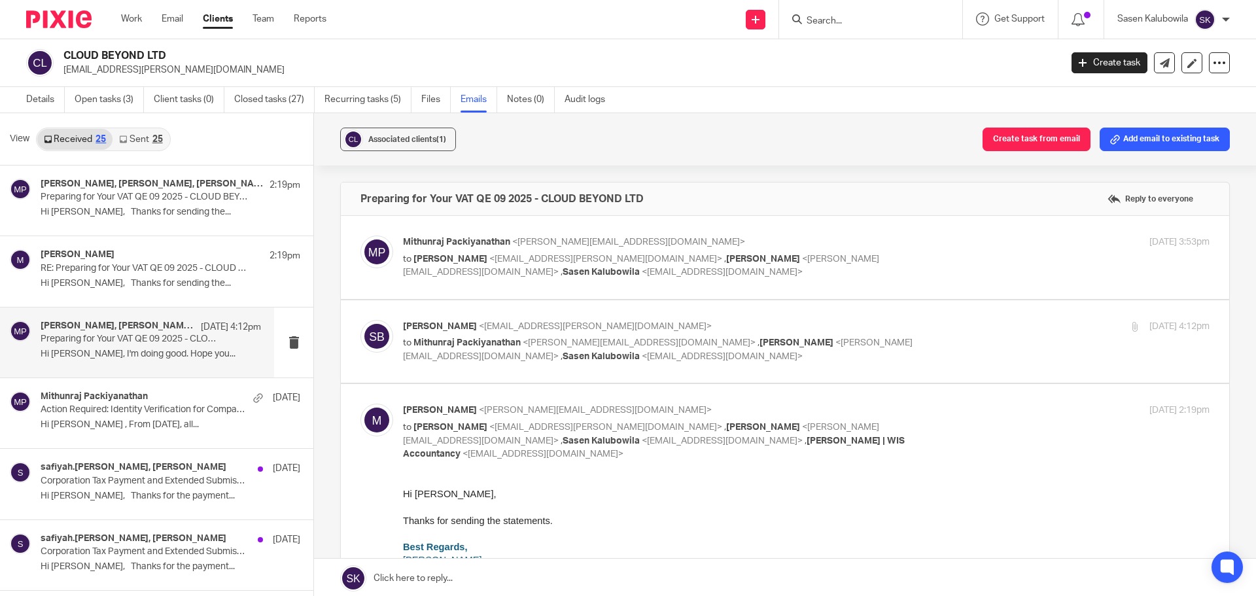
click at [616, 285] on label at bounding box center [785, 257] width 888 height 83
click at [360, 235] on input "checkbox" at bounding box center [360, 235] width 1 height 1
checkbox input "true"
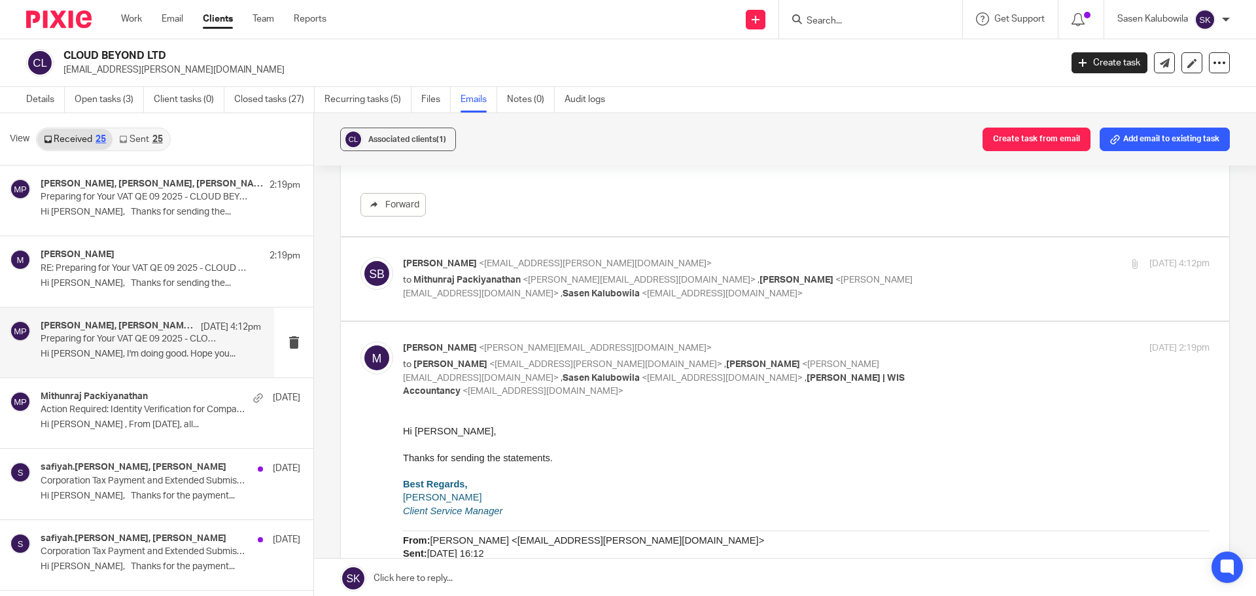
click at [610, 300] on p "to Mithunraj Packiyanathan <mithun@wis-accountancy.co.uk> , Akeel Mohammed <ake…" at bounding box center [672, 286] width 538 height 27
checkbox input "true"
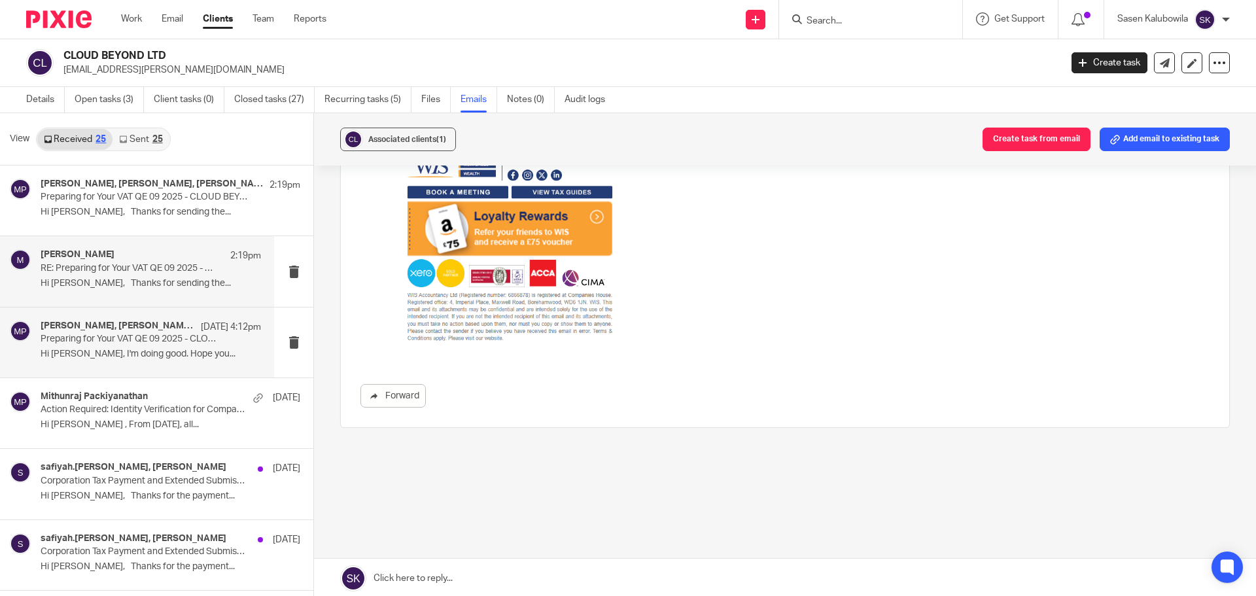
click at [138, 282] on p "Hi Siddharth, Thanks for sending the..." at bounding box center [151, 283] width 220 height 11
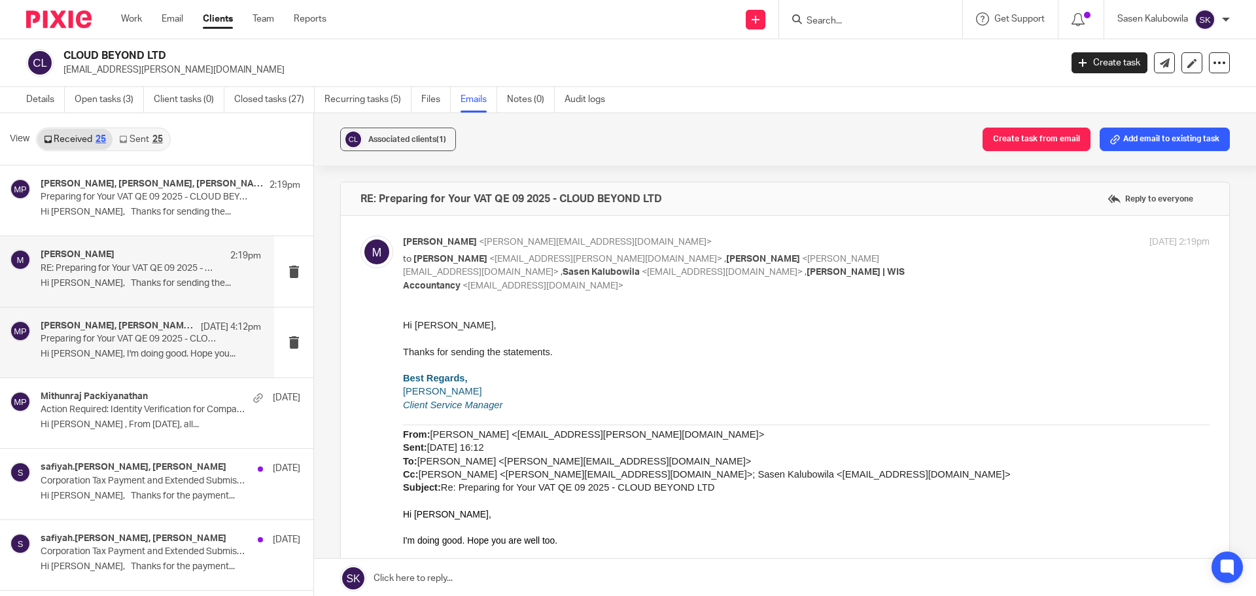
click at [127, 349] on p "Hi Mithun, I'm doing good. Hope you..." at bounding box center [151, 354] width 220 height 11
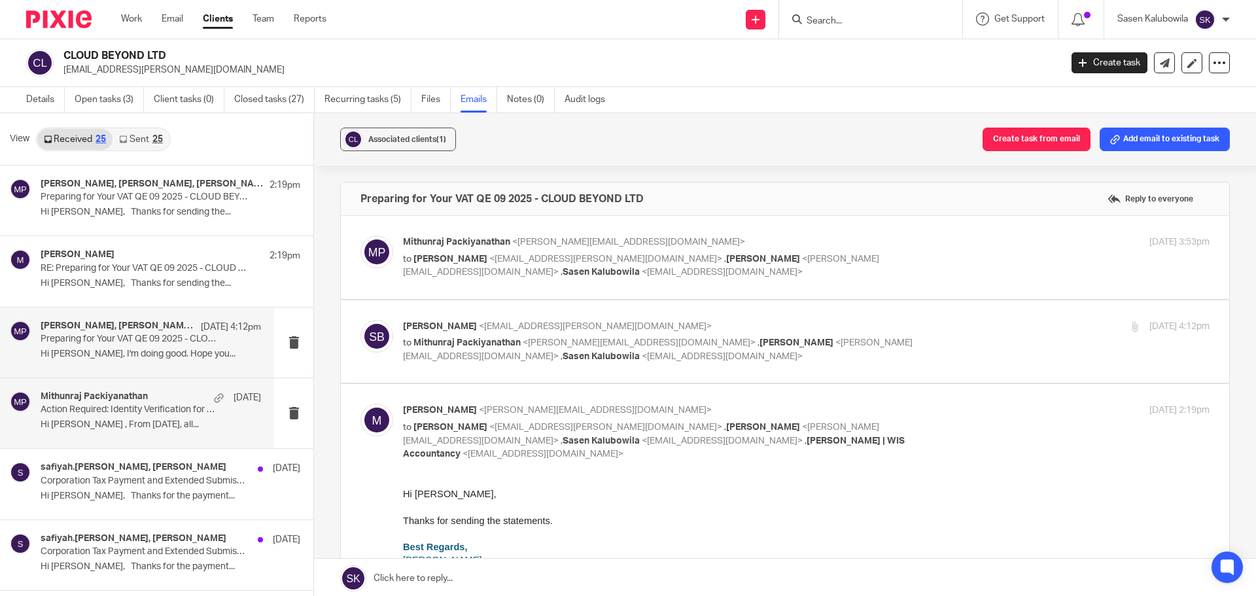
click at [136, 425] on p "Hi Siddharth , From 18th November 2025, all..." at bounding box center [151, 424] width 220 height 11
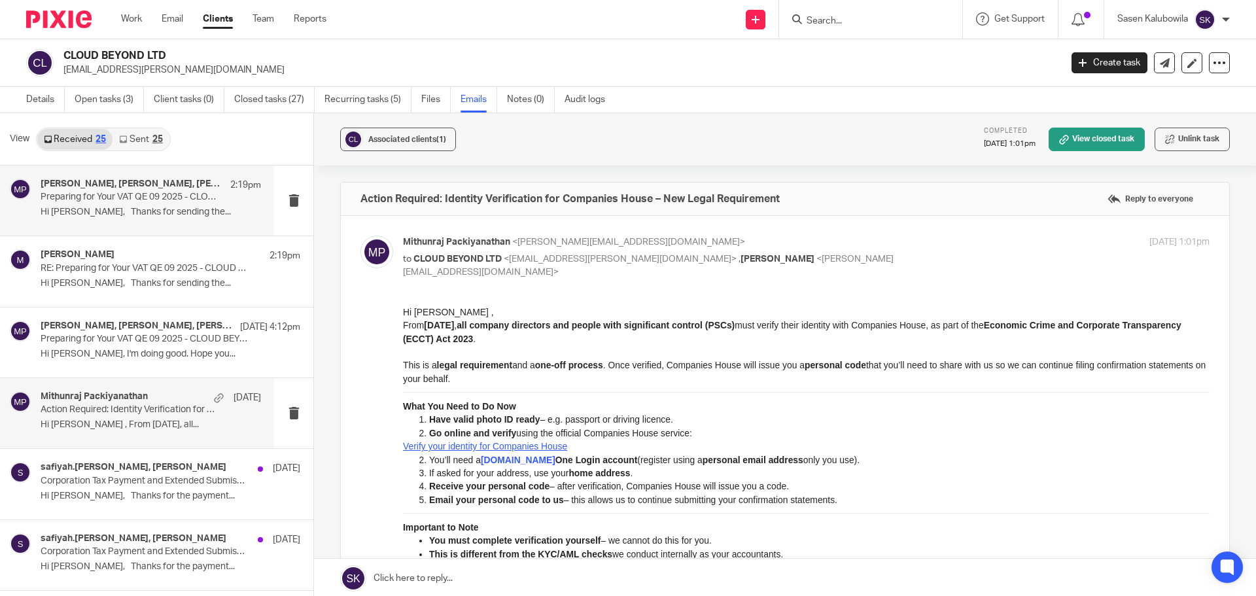
click at [133, 203] on div "mithun, Siddharth Baluja, Mithunraj Packiyanathan 2:19pm Preparing for Your VAT…" at bounding box center [151, 201] width 220 height 44
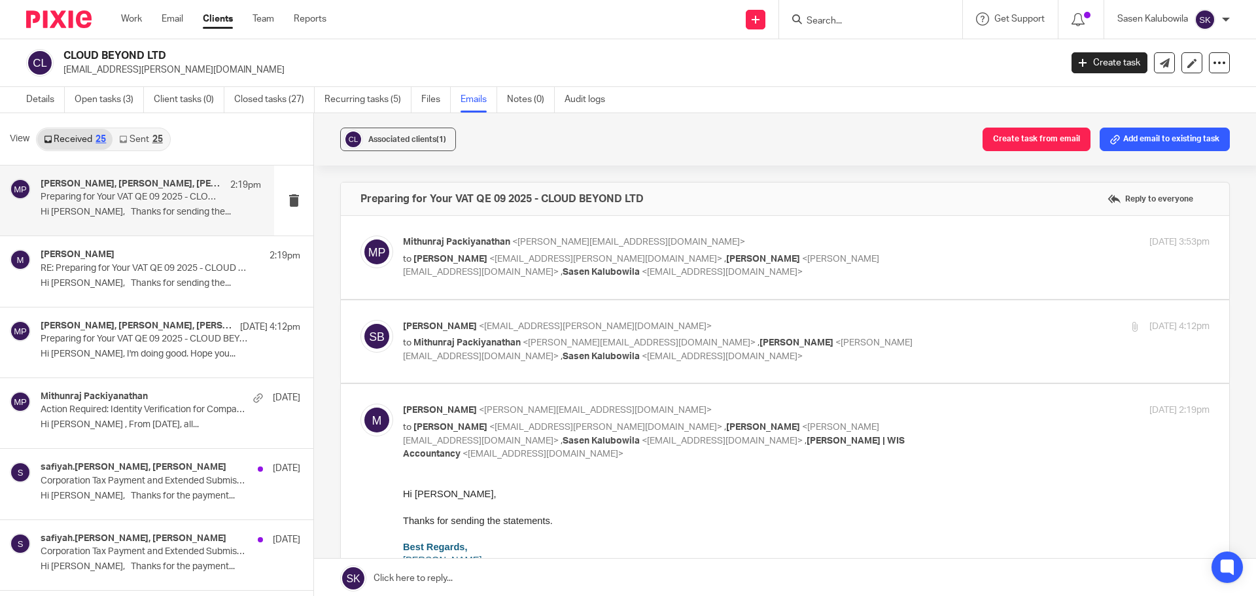
click at [823, 16] on input "Search" at bounding box center [864, 22] width 118 height 12
paste input "CODESEED LIMITED"
type input "CODESEED LIMITED"
click at [864, 65] on link at bounding box center [913, 56] width 221 height 30
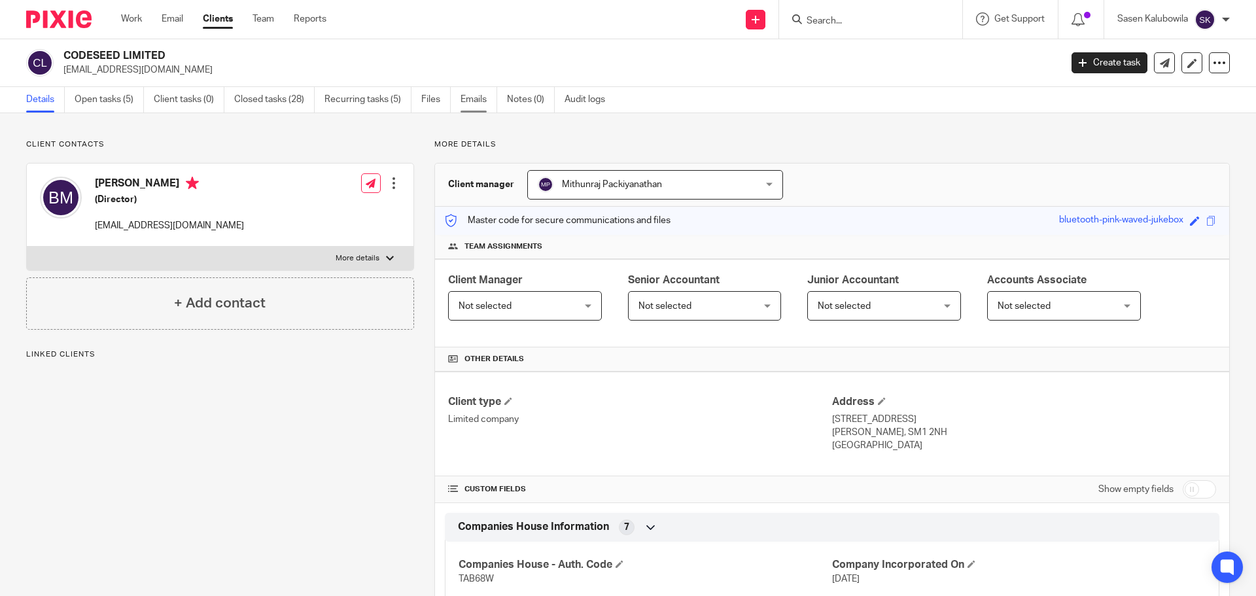
click at [471, 102] on link "Emails" at bounding box center [478, 100] width 37 height 26
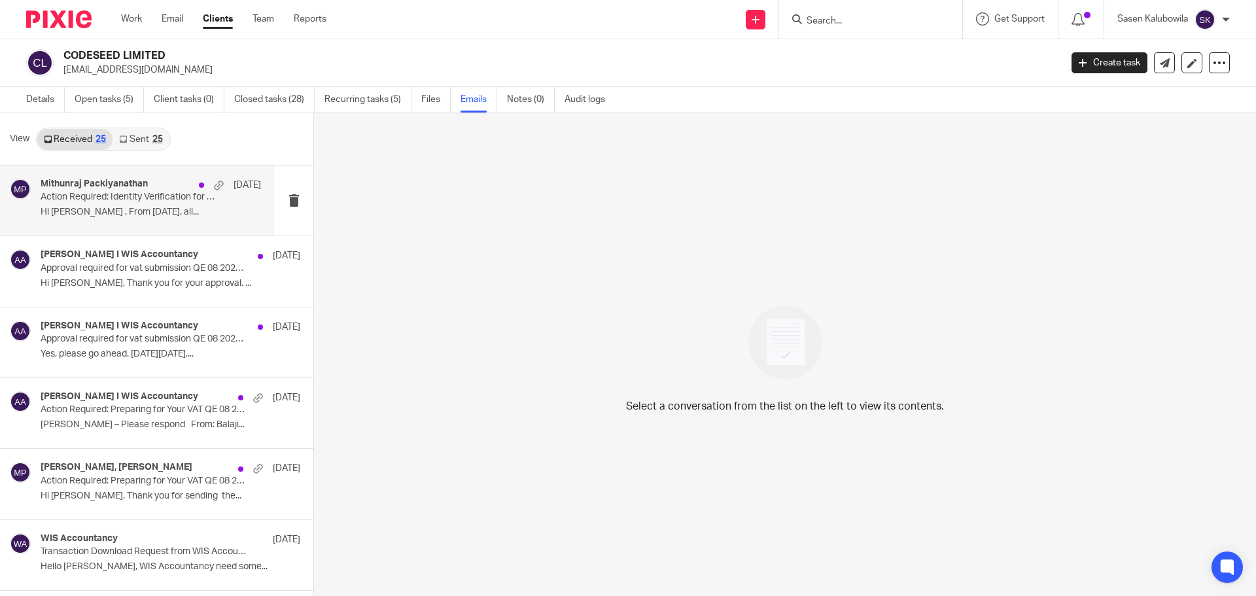
click at [164, 223] on div "Mithunraj Packiyanathan [DATE] Action Required: Identity Verification for Compa…" at bounding box center [137, 200] width 274 height 70
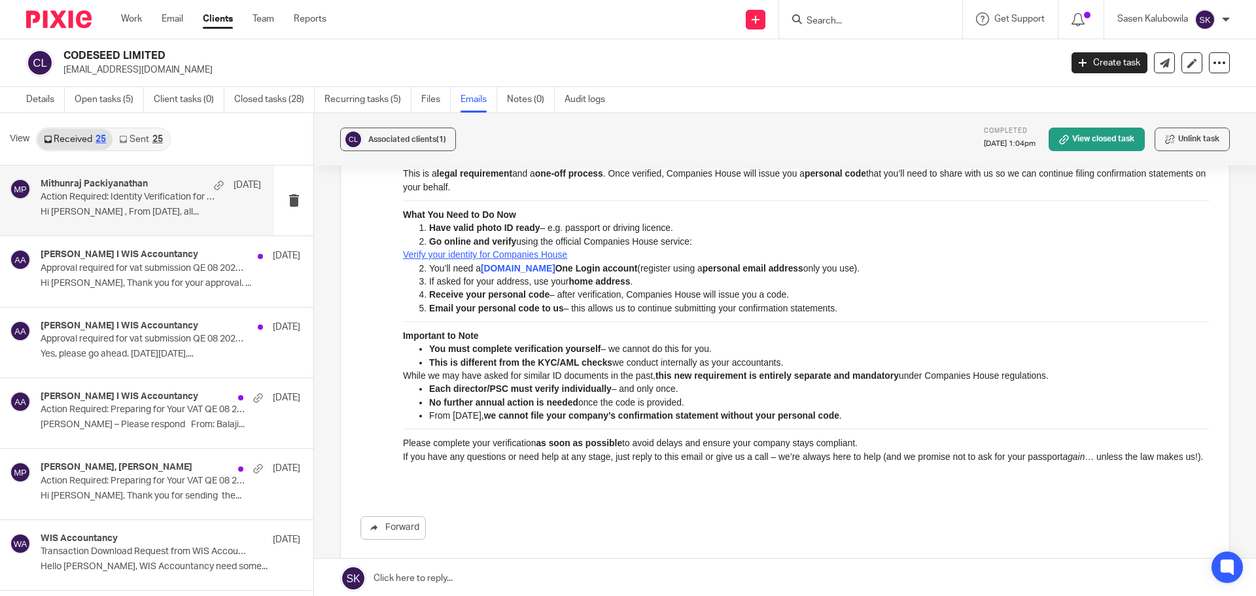
scroll to position [324, 0]
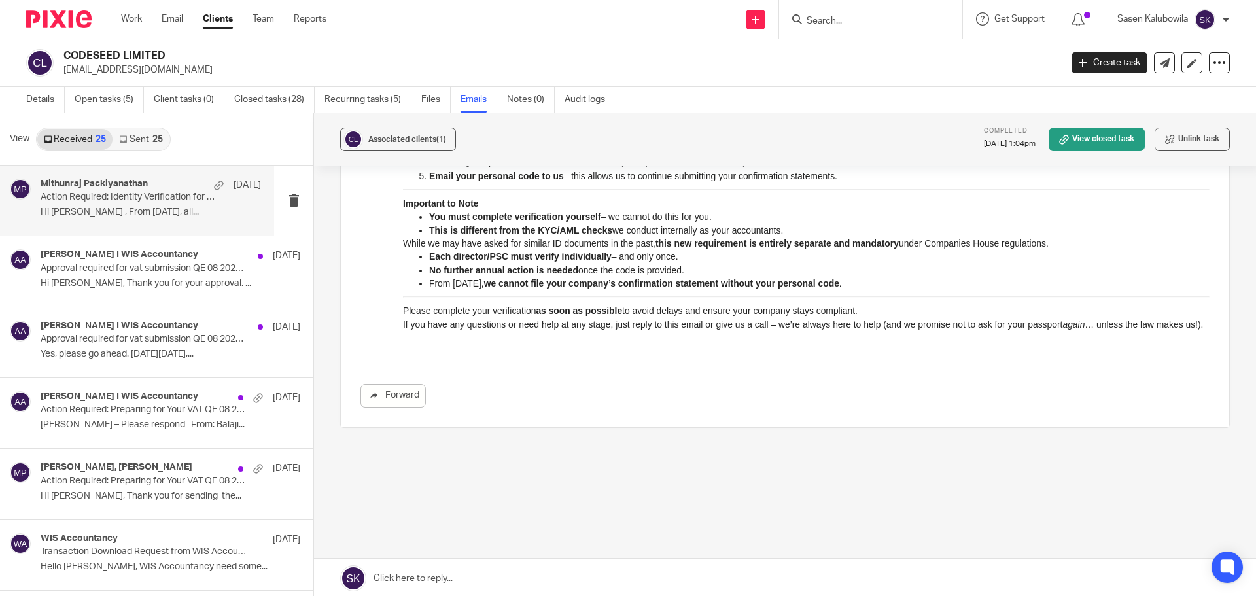
click at [812, 19] on input "Search" at bounding box center [864, 22] width 118 height 12
paste input "CUSTOMERIX LTD"
type input "CUSTOMERIX LTD"
click at [882, 39] on div "CUSTOMERIX LTD [PERSON_NAME] < [EMAIL_ADDRESS][DOMAIN_NAME] >" at bounding box center [913, 56] width 242 height 51
click at [895, 49] on link at bounding box center [913, 56] width 221 height 30
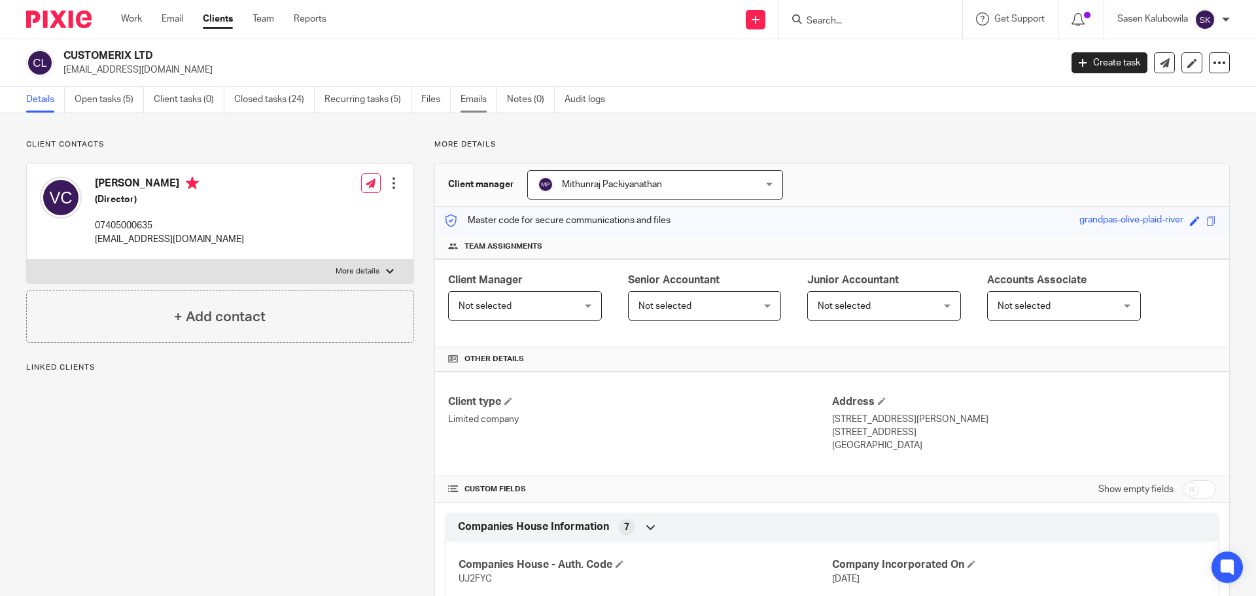
click at [489, 105] on link "Emails" at bounding box center [478, 100] width 37 height 26
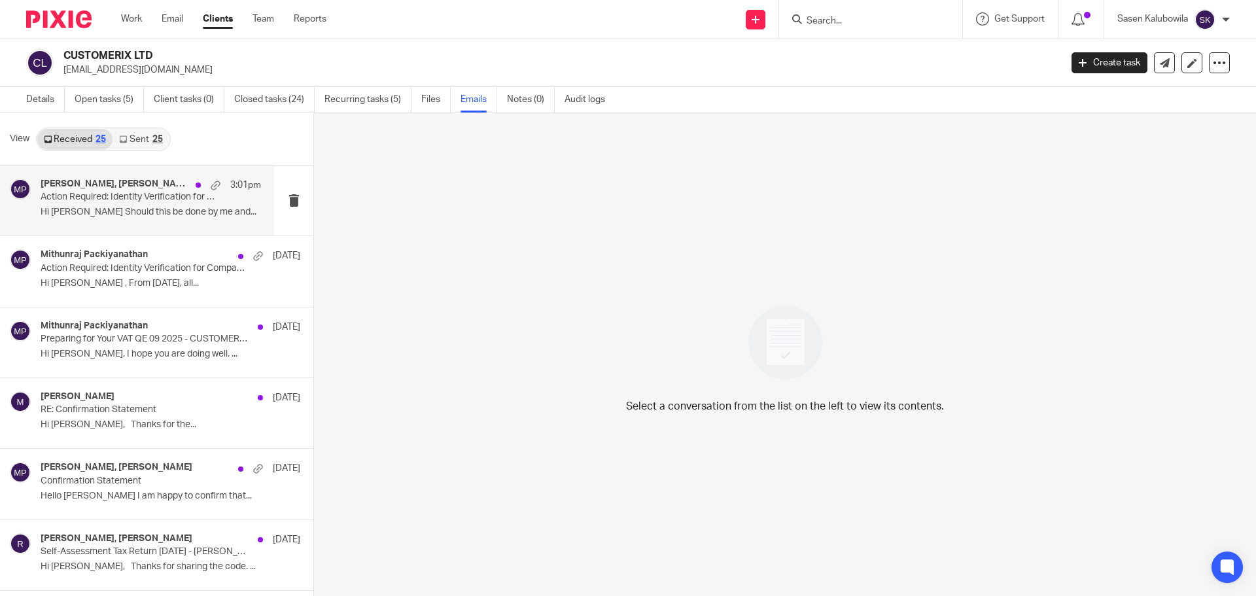
click at [127, 212] on p "Hi [PERSON_NAME] Should this be done by me and..." at bounding box center [151, 212] width 220 height 11
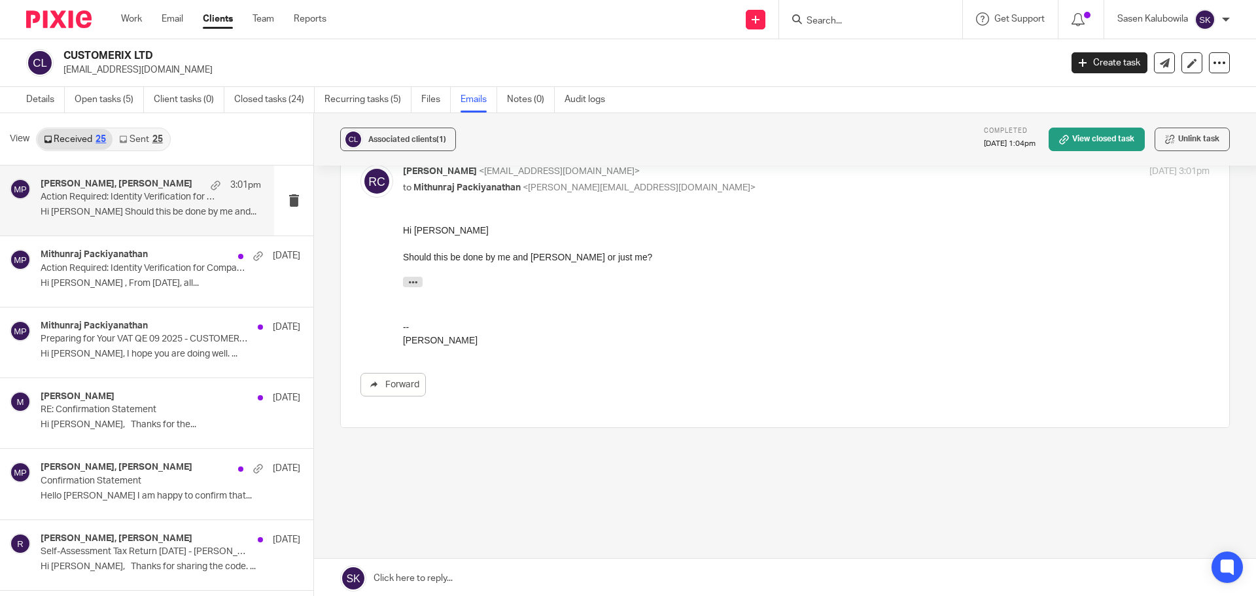
scroll to position [103, 0]
